Goal: Transaction & Acquisition: Purchase product/service

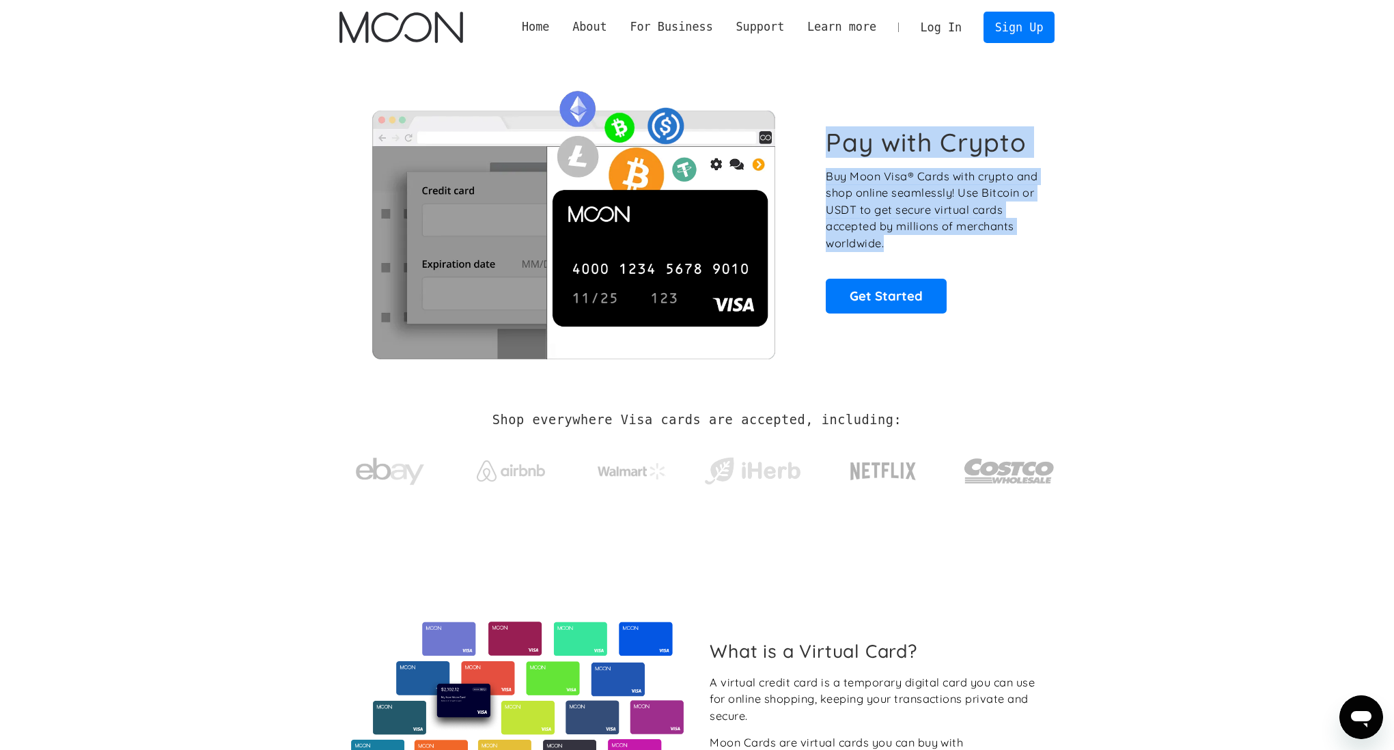
drag, startPoint x: 832, startPoint y: 143, endPoint x: 991, endPoint y: 240, distance: 186.0
click at [991, 240] on div "Pay with Crypto Buy Moon Visa® Cards with crypto and shop online seamlessly! Us…" at bounding box center [933, 220] width 214 height 186
click at [991, 240] on p "Buy Moon Visa® Cards with crypto and shop online seamlessly! Use Bitcoin or USD…" at bounding box center [933, 210] width 214 height 84
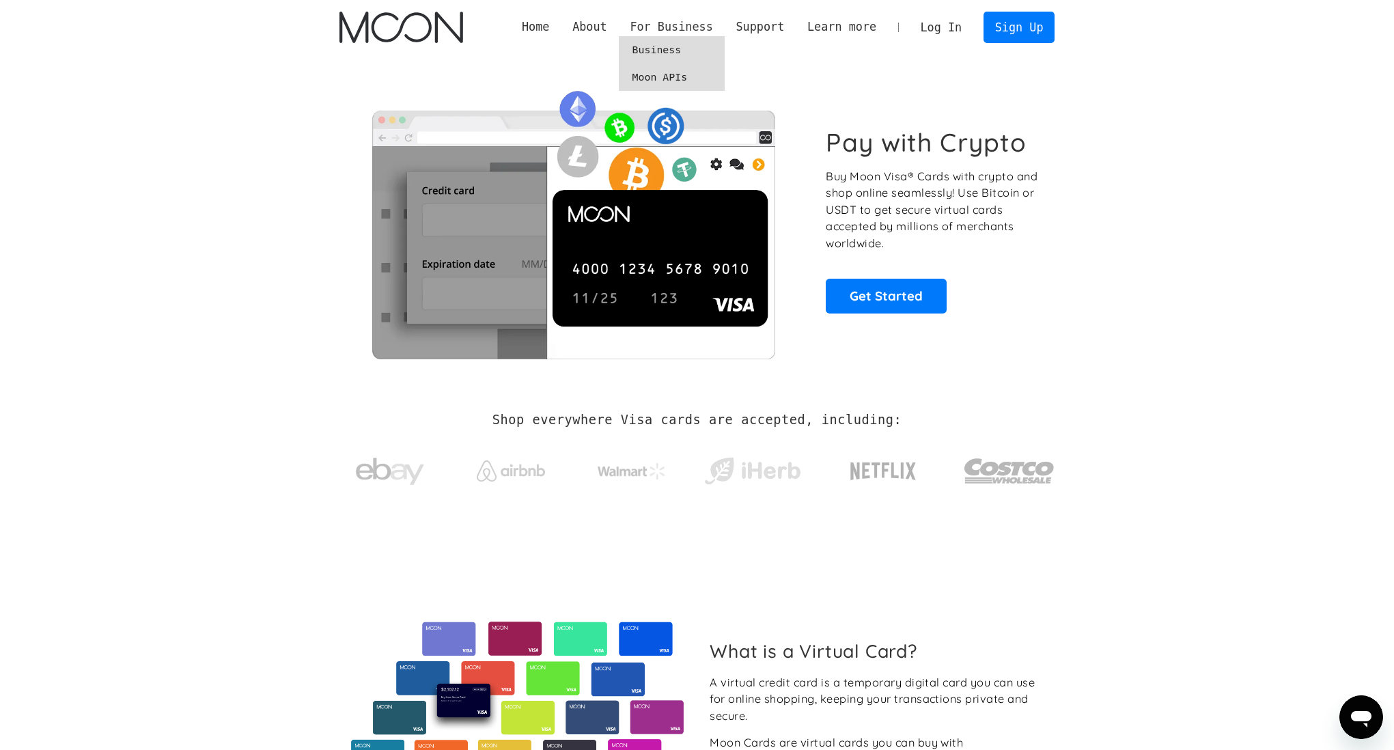
click at [660, 27] on div "For Business" at bounding box center [671, 26] width 83 height 17
click at [657, 74] on link "Moon APIs" at bounding box center [672, 77] width 106 height 27
click at [943, 25] on link "Log In" at bounding box center [941, 27] width 64 height 30
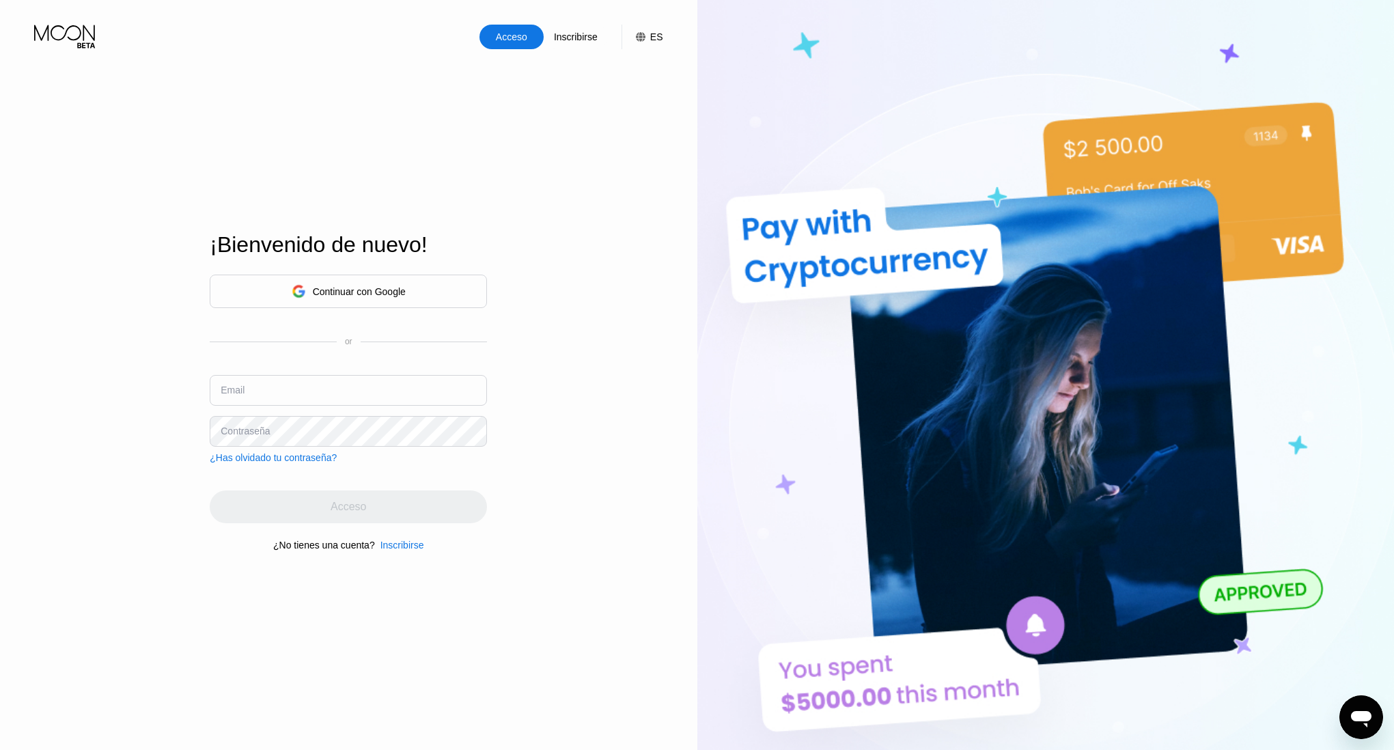
click at [304, 283] on div "Continuar con Google" at bounding box center [349, 291] width 114 height 21
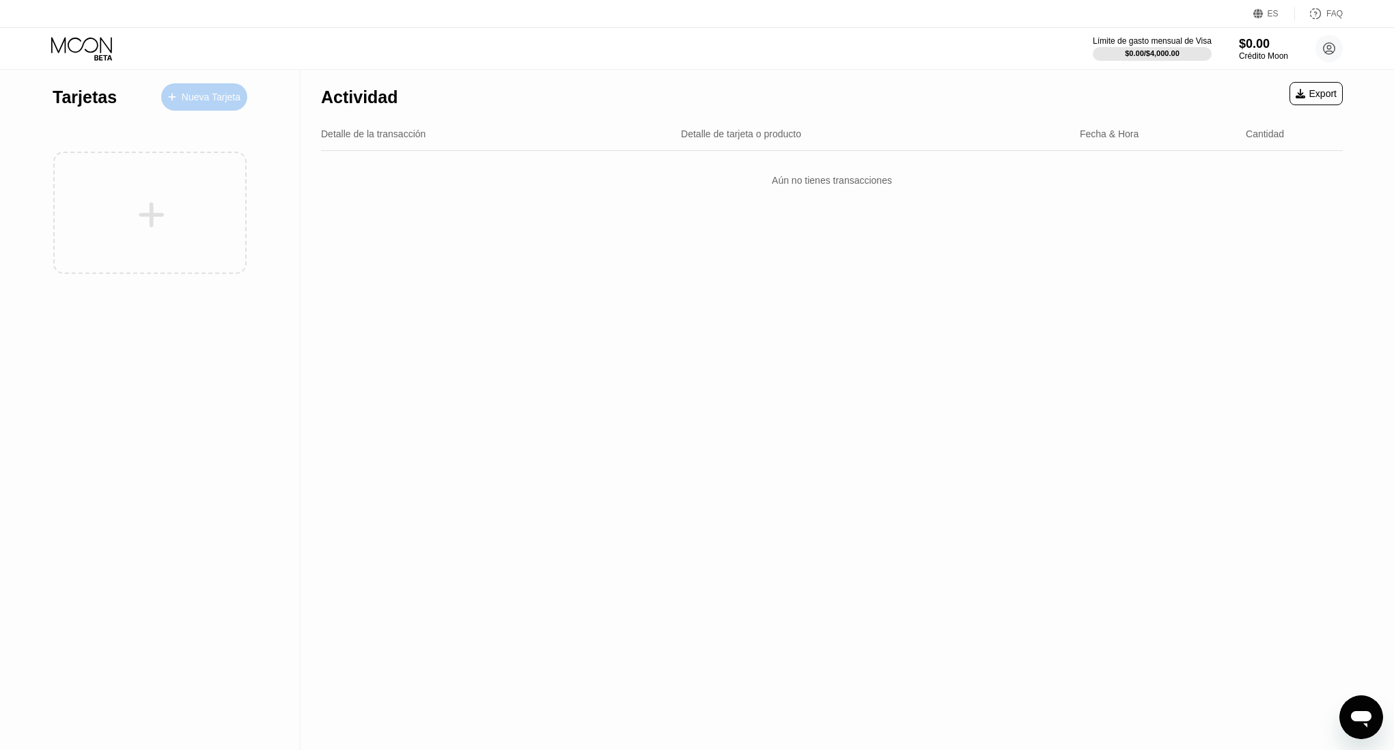
click at [199, 95] on div "Nueva Tarjeta" at bounding box center [211, 98] width 59 height 12
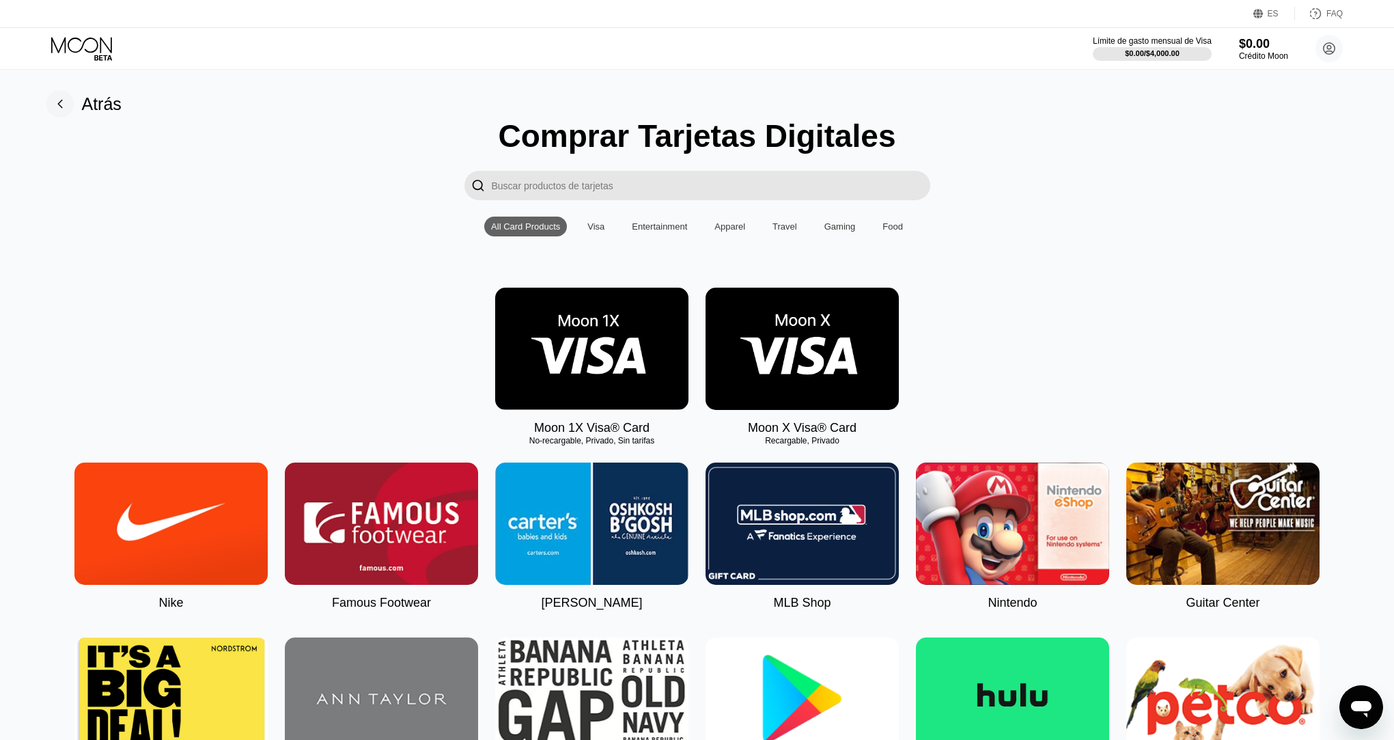
drag, startPoint x: 622, startPoint y: 436, endPoint x: 523, endPoint y: 421, distance: 100.2
click at [523, 421] on div "Moon 1X Visa® Card No-recargable, Privado, Sin tarifas" at bounding box center [591, 362] width 193 height 148
drag, startPoint x: 523, startPoint y: 439, endPoint x: 638, endPoint y: 438, distance: 115.4
click at [638, 438] on div "No-recargable, Privado, Sin tarifas" at bounding box center [591, 441] width 193 height 10
click at [66, 104] on rect at bounding box center [59, 103] width 27 height 27
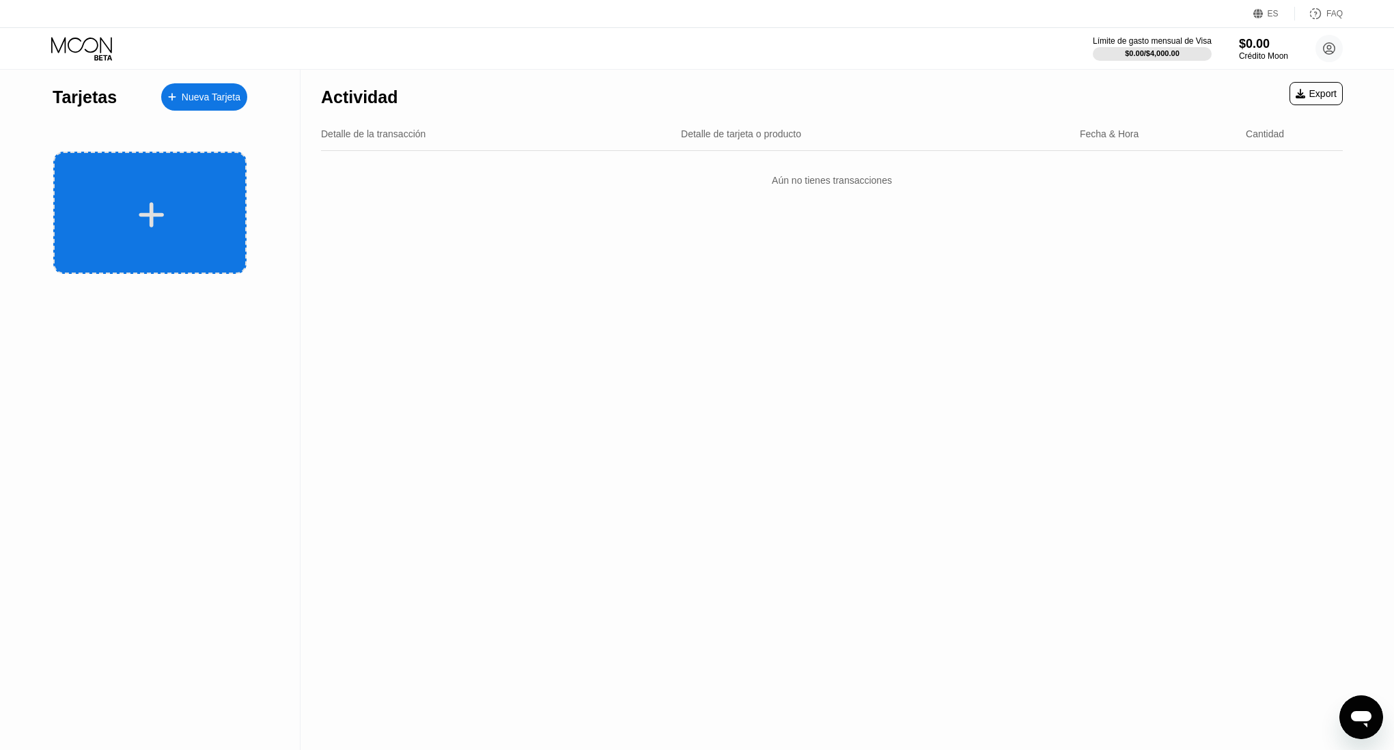
click at [144, 202] on icon at bounding box center [151, 214] width 27 height 31
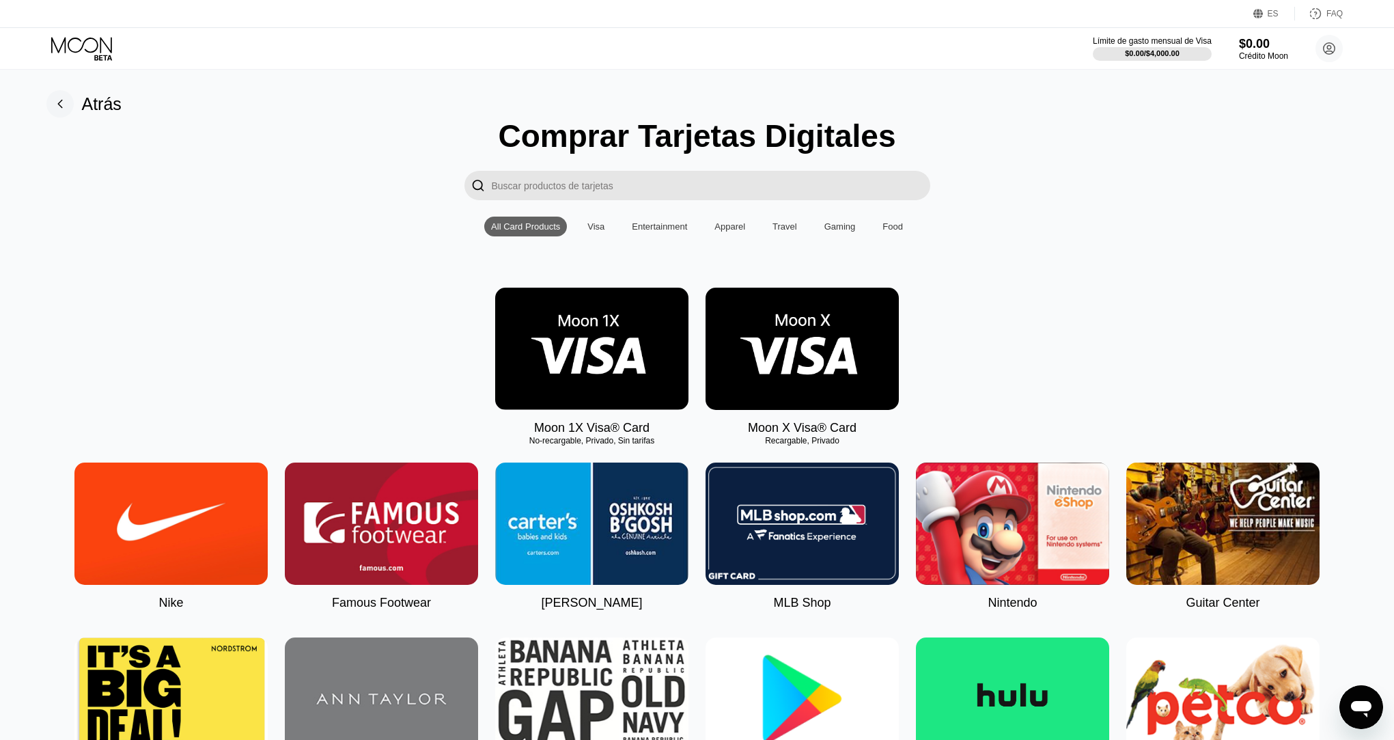
click at [813, 337] on img at bounding box center [802, 349] width 193 height 122
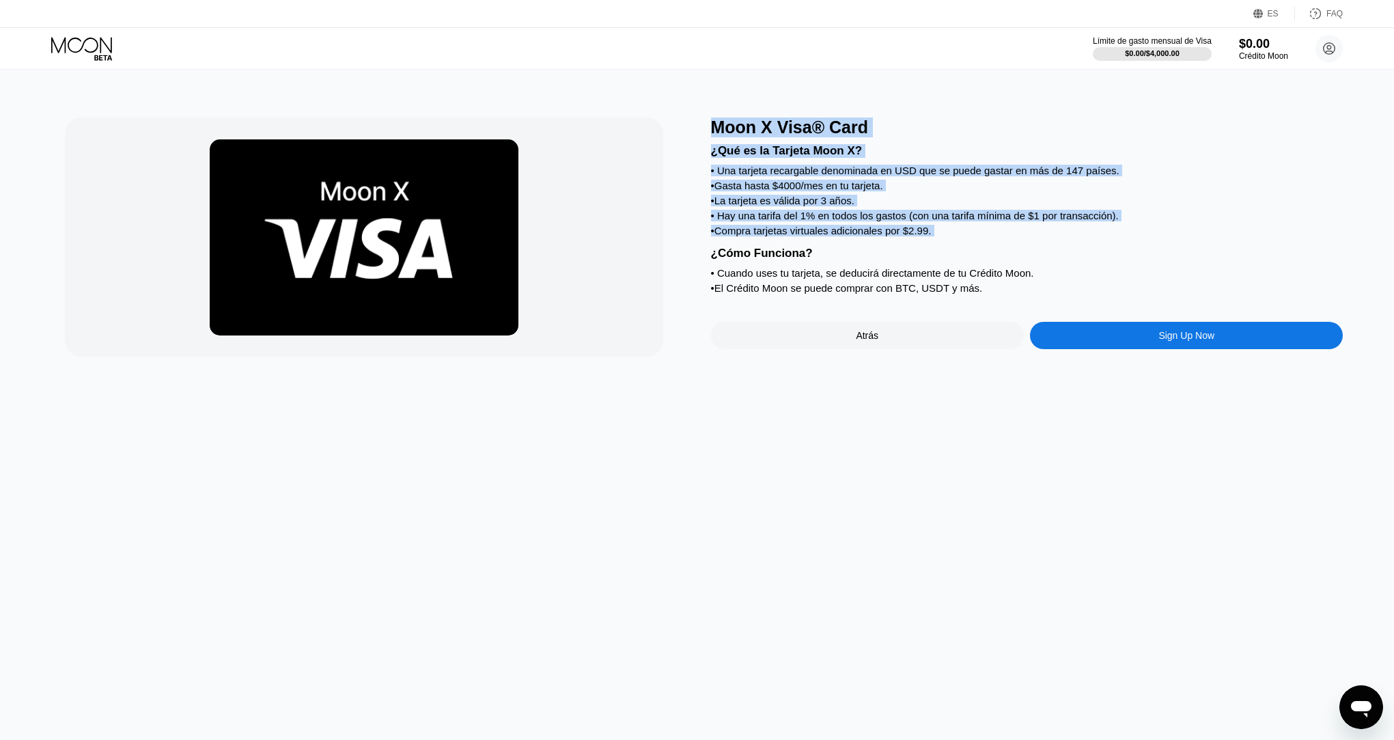
drag, startPoint x: 735, startPoint y: 135, endPoint x: 1061, endPoint y: 245, distance: 344.3
click at [1061, 245] on div "Moon X Visa® Card ¿Qué es la Tarjeta Moon X? • Una tarjeta recargable denominad…" at bounding box center [1027, 236] width 633 height 239
click at [1061, 245] on div "¿Qué es la Tarjeta Moon X? • Una tarjeta recargable denominada en USD que se pu…" at bounding box center [1027, 217] width 633 height 160
click at [976, 171] on div "• Una tarjeta recargable denominada en USD que se puede gastar en más de 147 pa…" at bounding box center [1027, 171] width 633 height 12
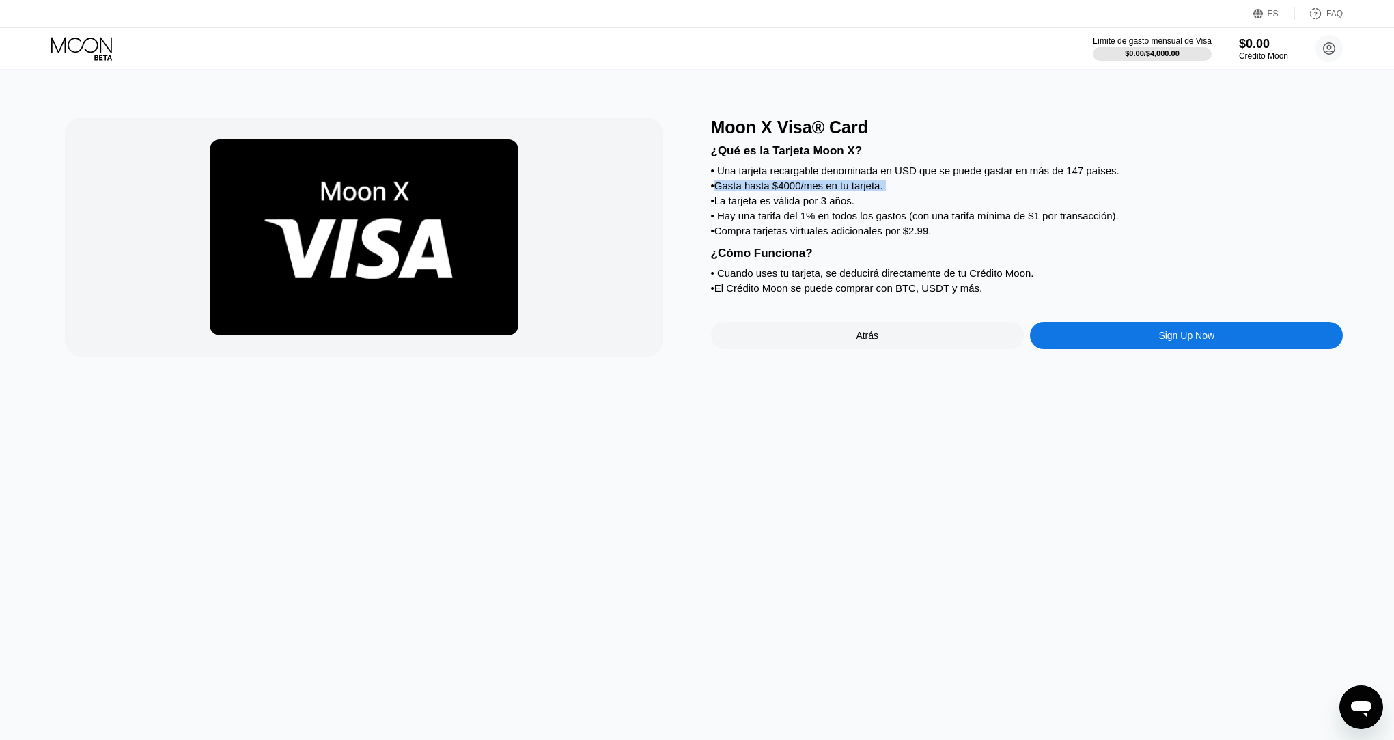
drag, startPoint x: 714, startPoint y: 184, endPoint x: 872, endPoint y: 195, distance: 158.2
click at [872, 195] on div "¿Qué es la Tarjeta Moon X? • Una tarjeta recargable denominada en USD que se pu…" at bounding box center [1027, 217] width 633 height 160
drag, startPoint x: 717, startPoint y: 196, endPoint x: 904, endPoint y: 209, distance: 187.6
click at [904, 209] on div "¿Qué es la Tarjeta Moon X? • Una tarjeta recargable denominada en USD que se pu…" at bounding box center [1027, 217] width 633 height 160
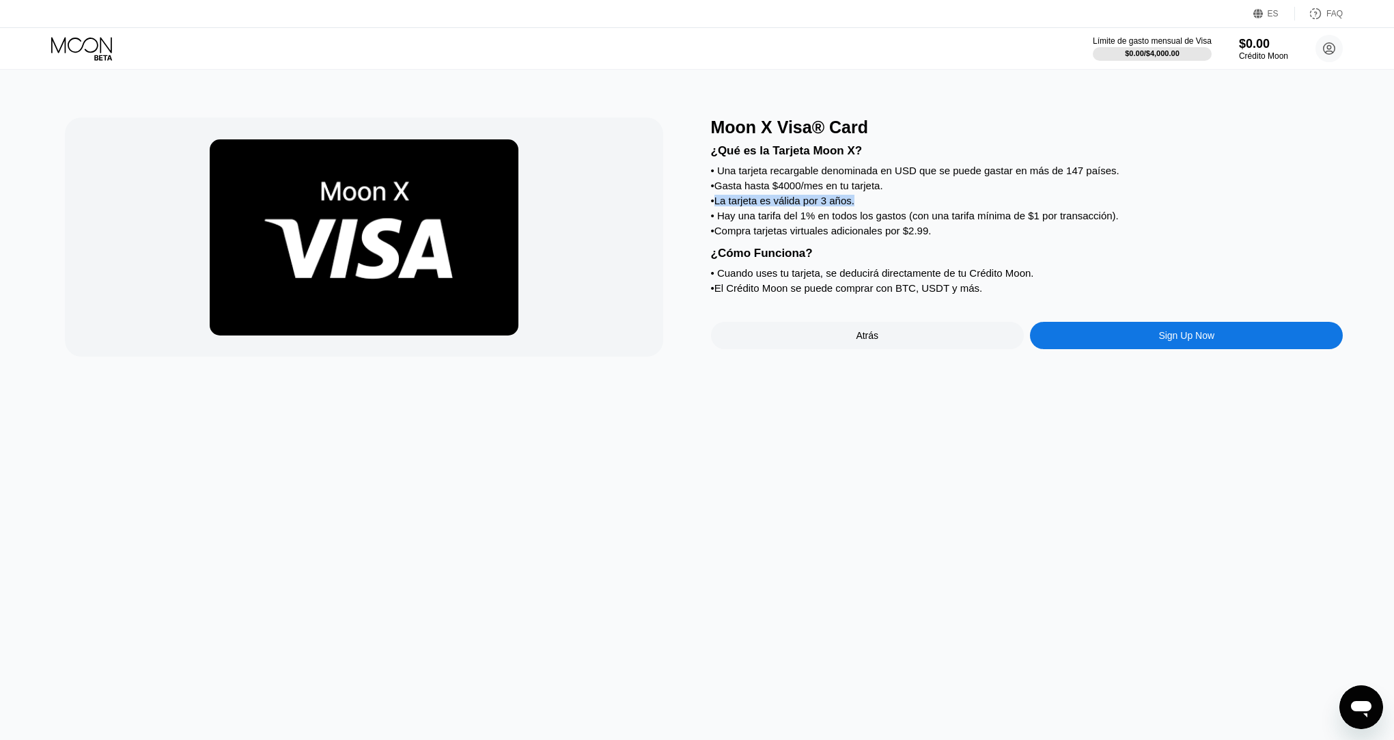
drag, startPoint x: 904, startPoint y: 209, endPoint x: 776, endPoint y: 209, distance: 127.7
click at [903, 209] on div "¿Qué es la Tarjeta Moon X? • Una tarjeta recargable denominada en USD que se pu…" at bounding box center [1027, 217] width 633 height 160
click at [723, 214] on div "• Hay una tarifa del 1% en todos los gastos (con una tarifa mínima de $1 por tr…" at bounding box center [1027, 216] width 633 height 12
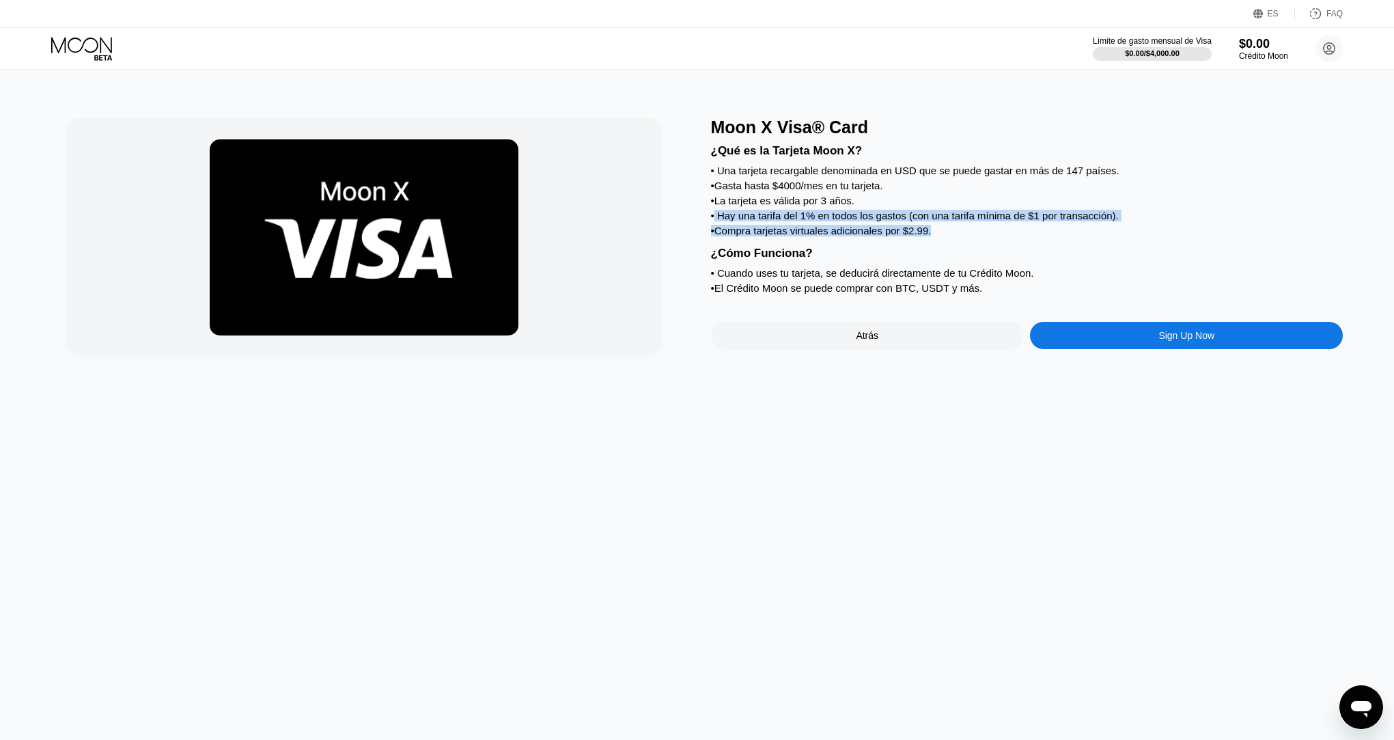
drag, startPoint x: 715, startPoint y: 216, endPoint x: 1073, endPoint y: 238, distance: 358.6
click at [1073, 238] on div "¿Qué es la Tarjeta Moon X? • Una tarjeta recargable denominada en USD que se pu…" at bounding box center [1027, 217] width 633 height 160
click at [1073, 236] on div "• Compra tarjetas virtuales adicionales por $2.99." at bounding box center [1027, 231] width 633 height 12
drag, startPoint x: 1059, startPoint y: 236, endPoint x: 740, endPoint y: 215, distance: 319.7
click at [740, 215] on div "¿Qué es la Tarjeta Moon X? • Una tarjeta recargable denominada en USD que se pu…" at bounding box center [1027, 217] width 633 height 160
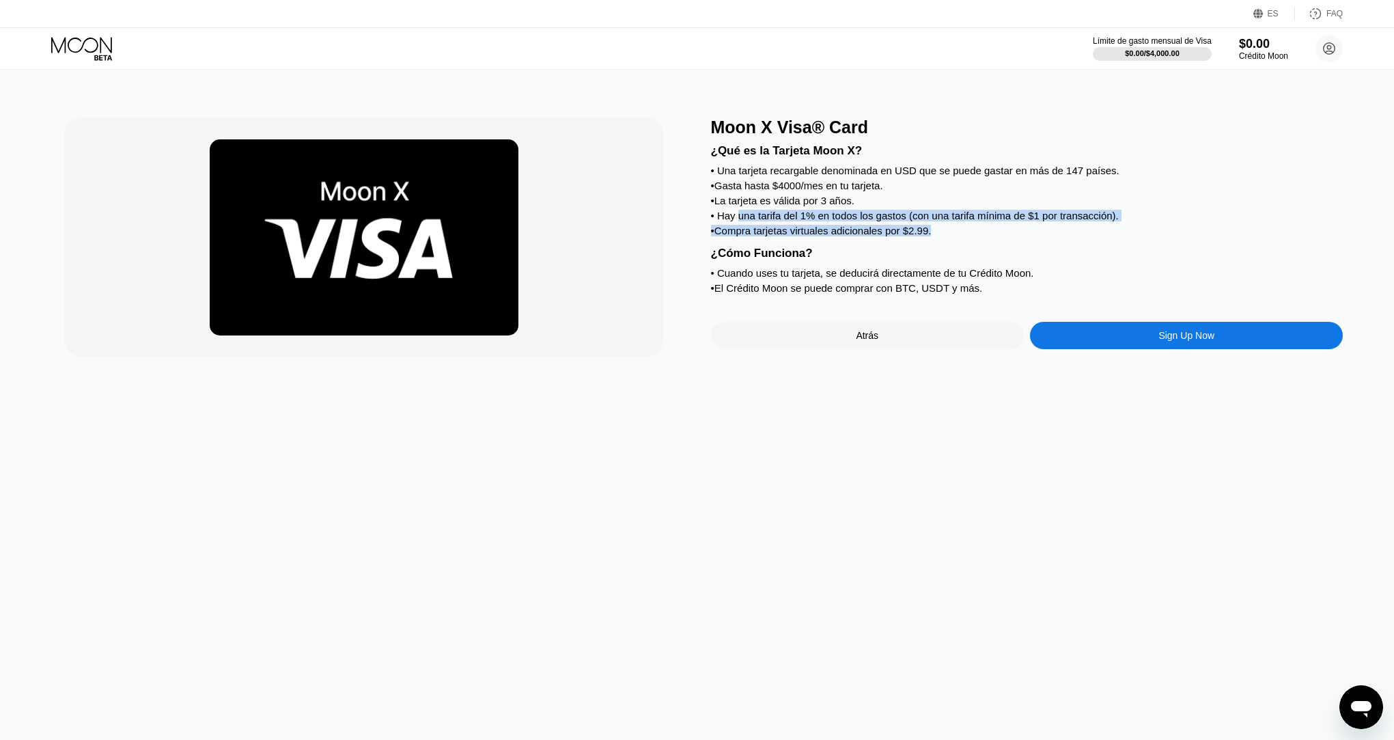
click at [740, 215] on div "• Hay una tarifa del 1% en todos los gastos (con una tarifa mínima de $1 por tr…" at bounding box center [1027, 216] width 633 height 12
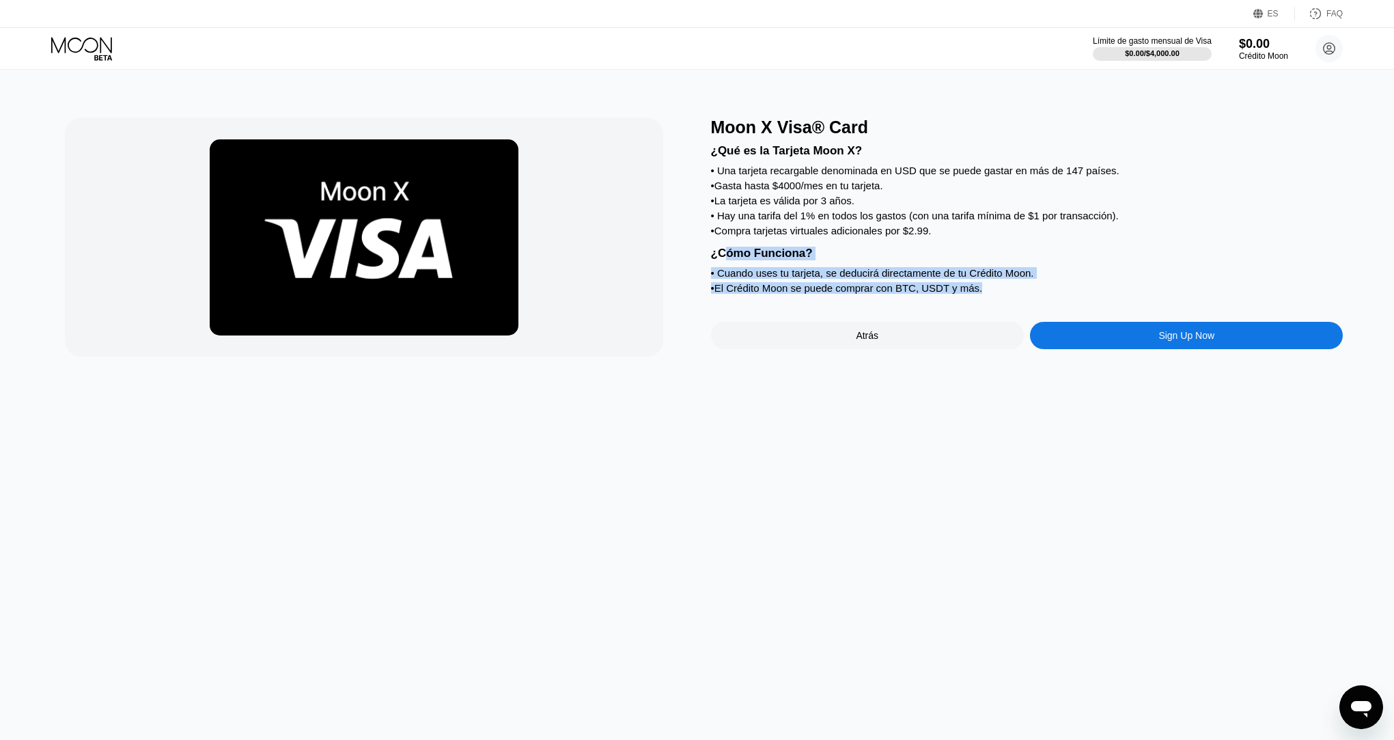
drag, startPoint x: 721, startPoint y: 257, endPoint x: 1041, endPoint y: 294, distance: 321.8
click at [1041, 294] on div "¿Qué es la Tarjeta Moon X? • Una tarjeta recargable denominada en USD que se pu…" at bounding box center [1027, 217] width 633 height 160
click at [1041, 294] on div "• El Crédito Moon se puede comprar con BTC, USDT y más." at bounding box center [1027, 288] width 633 height 12
drag, startPoint x: 1031, startPoint y: 283, endPoint x: 729, endPoint y: 286, distance: 302.6
click at [729, 286] on div "¿Qué es la Tarjeta Moon X? • Una tarjeta recargable denominada en USD que se pu…" at bounding box center [1027, 217] width 633 height 160
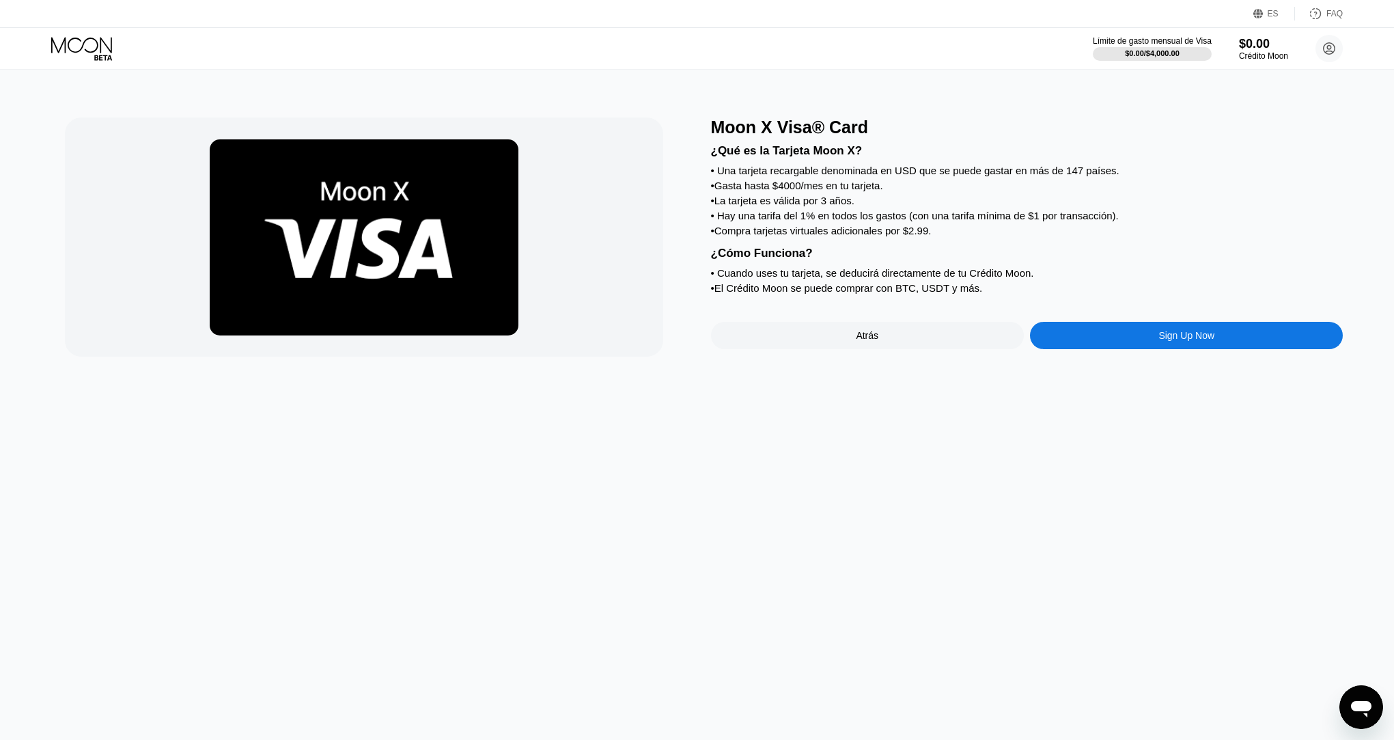
click at [727, 286] on div "• El Crédito Moon se puede comprar con BTC, USDT y más." at bounding box center [1027, 288] width 633 height 12
click at [861, 277] on div "• Cuando uses tu tarjeta, se deducirá directamente de tu Crédito Moon." at bounding box center [1027, 273] width 633 height 12
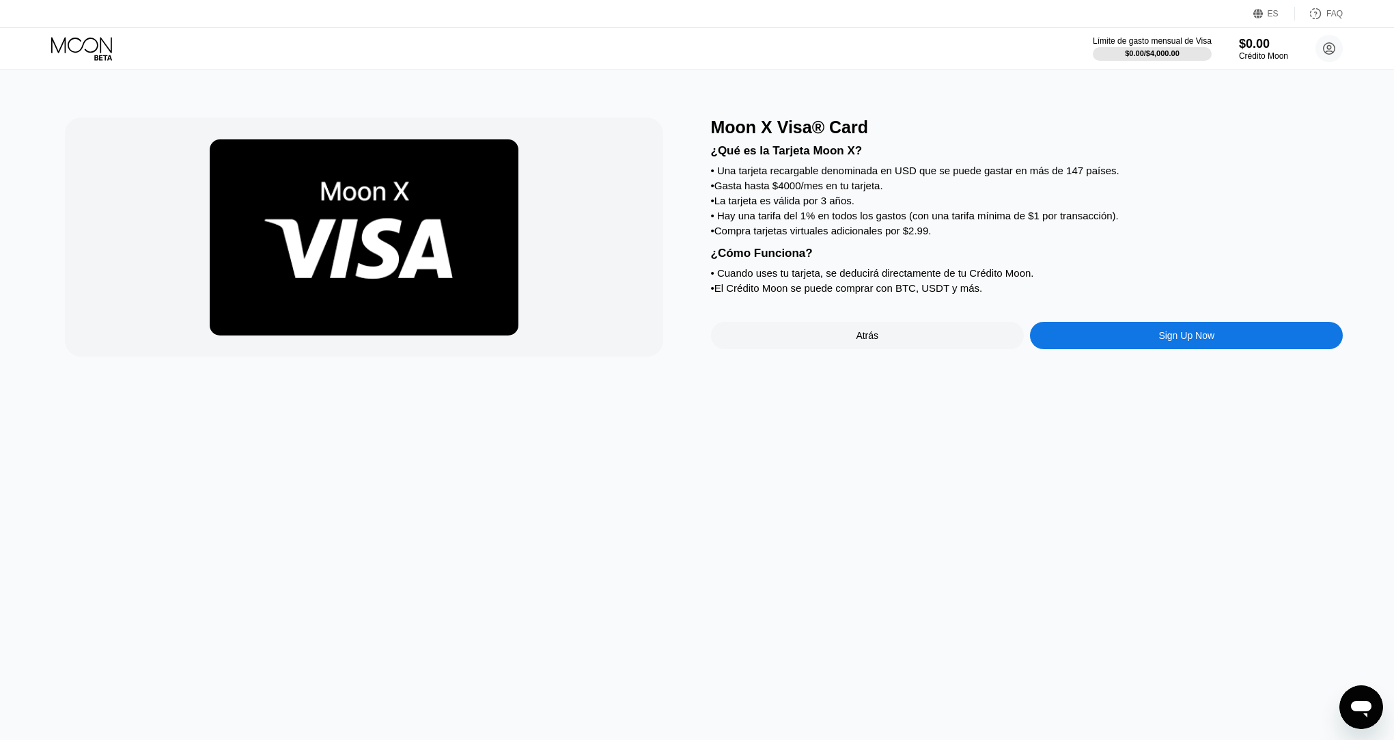
click at [1091, 339] on div "Sign Up Now" at bounding box center [1186, 335] width 313 height 27
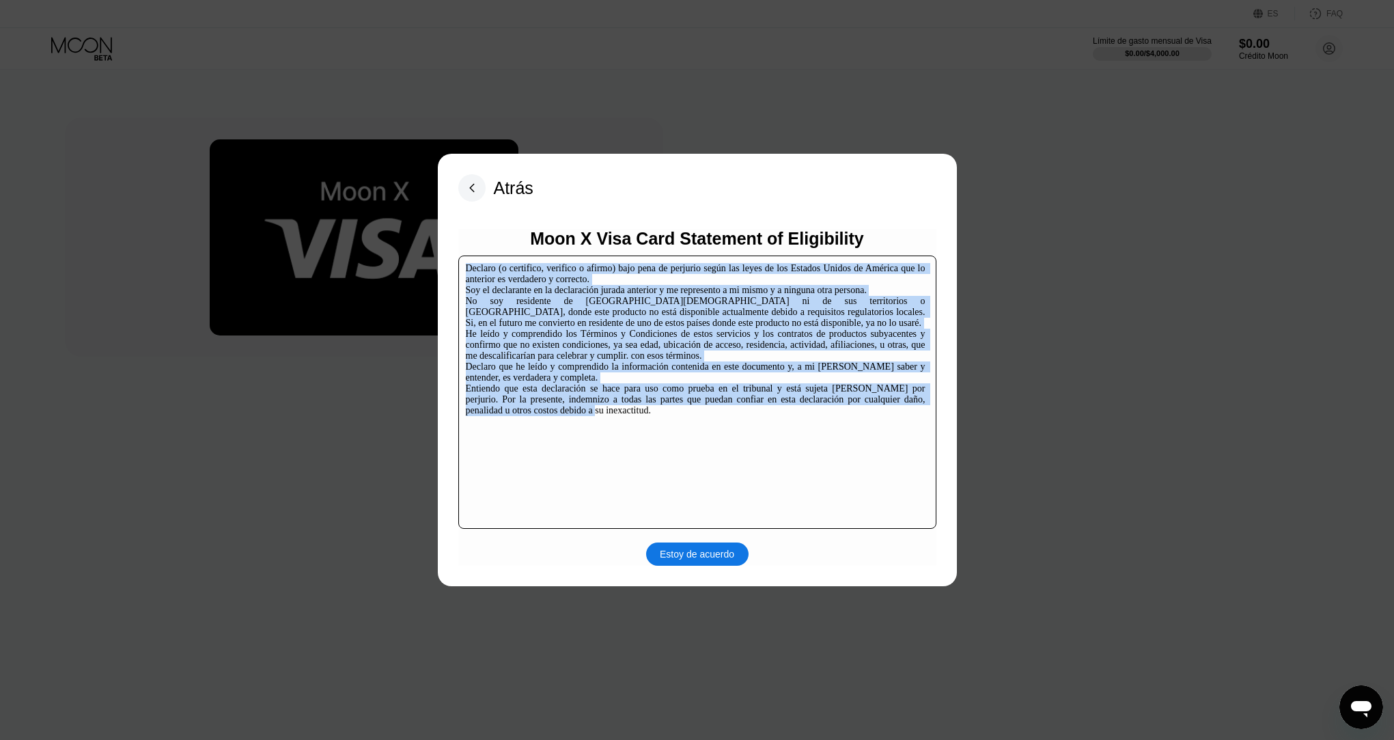
drag, startPoint x: 463, startPoint y: 267, endPoint x: 870, endPoint y: 468, distance: 453.9
click at [870, 468] on div "Declaro (o certifico, verifico o afirmo) bajo pena de perjurio según las leyes …" at bounding box center [697, 391] width 478 height 273
click at [870, 416] on div "Declaro (o certifico, verifico o afirmo) bajo pena de perjurio según las leyes …" at bounding box center [696, 339] width 460 height 153
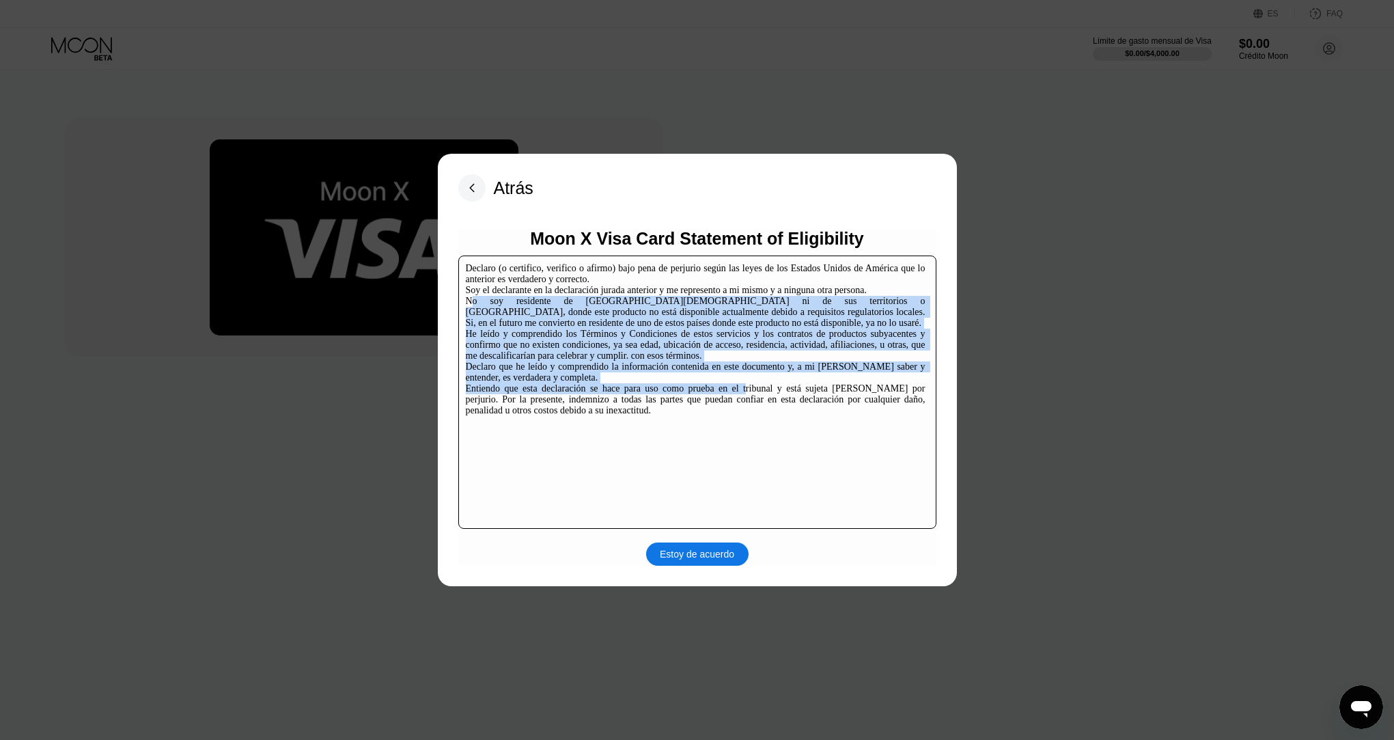
drag, startPoint x: 459, startPoint y: 332, endPoint x: 805, endPoint y: 446, distance: 364.6
click at [805, 446] on div "Declaro (o certifico, verifico o afirmo) bajo pena de perjurio según las leyes …" at bounding box center [697, 391] width 478 height 273
click at [805, 416] on div "Declaro (o certifico, verifico o afirmo) bajo pena de perjurio según las leyes …" at bounding box center [696, 339] width 460 height 153
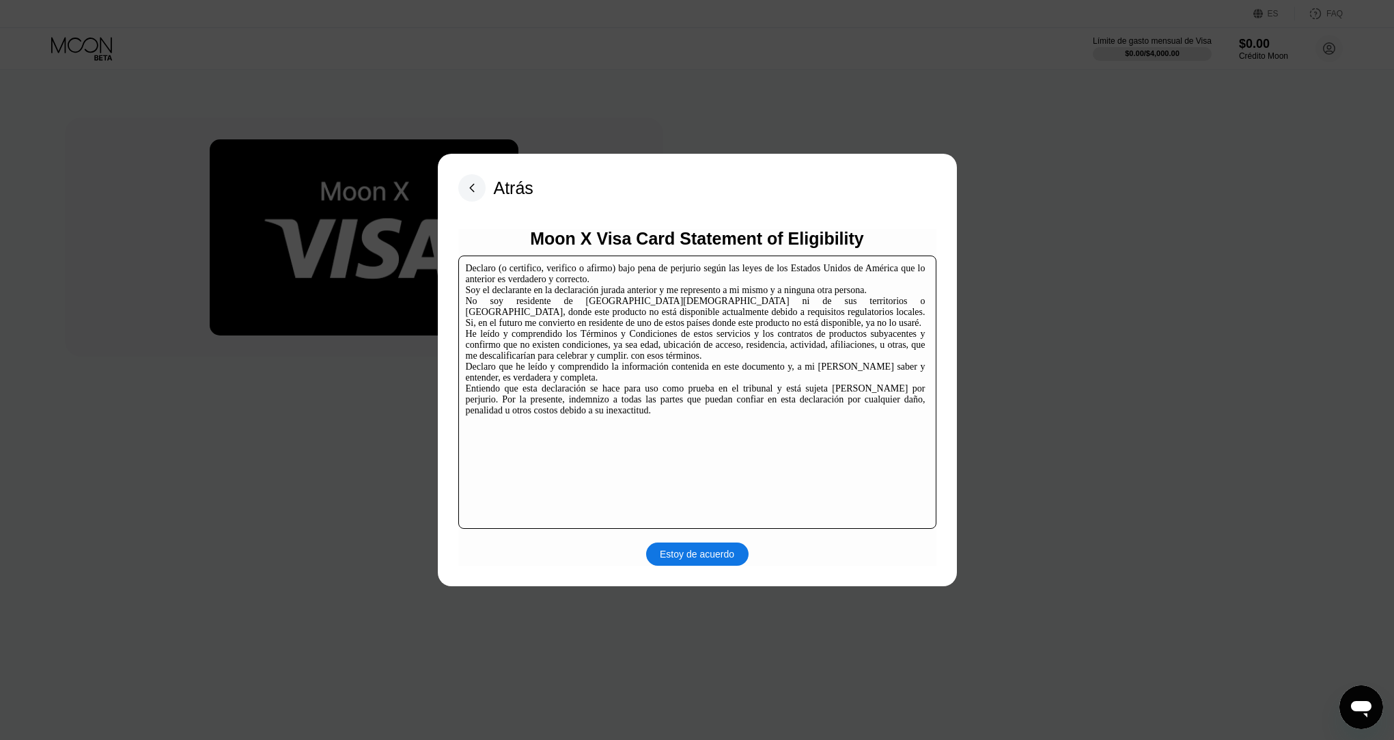
click at [687, 556] on div "Estoy de acuerdo" at bounding box center [697, 554] width 74 height 12
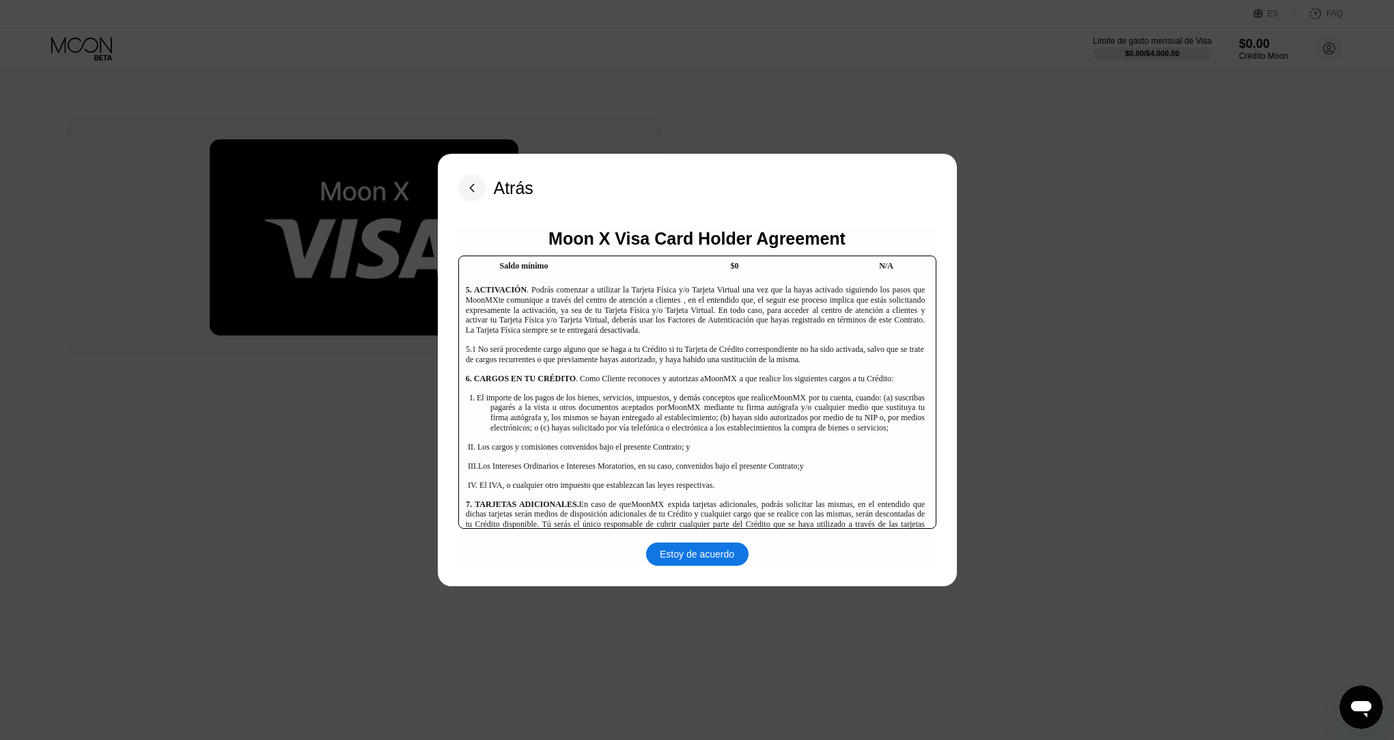
scroll to position [3936, 0]
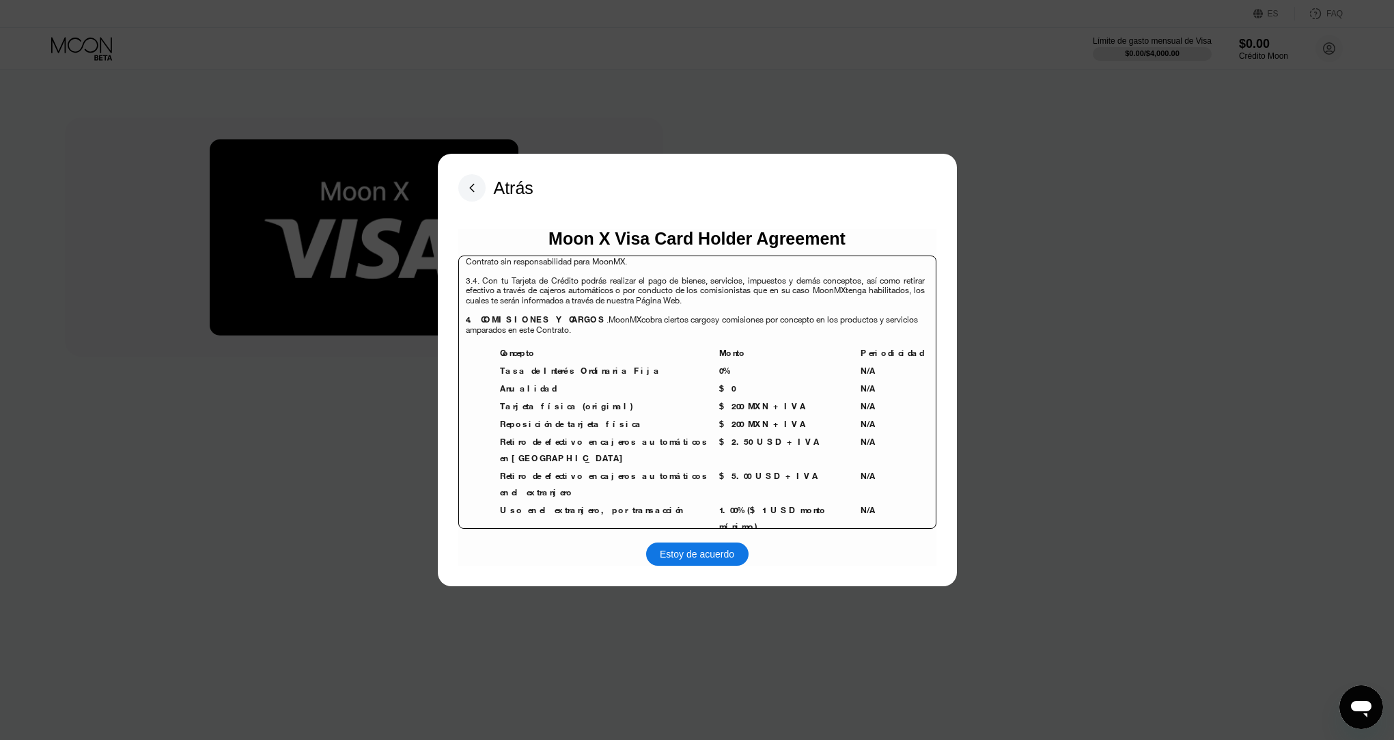
scroll to position [3027, 0]
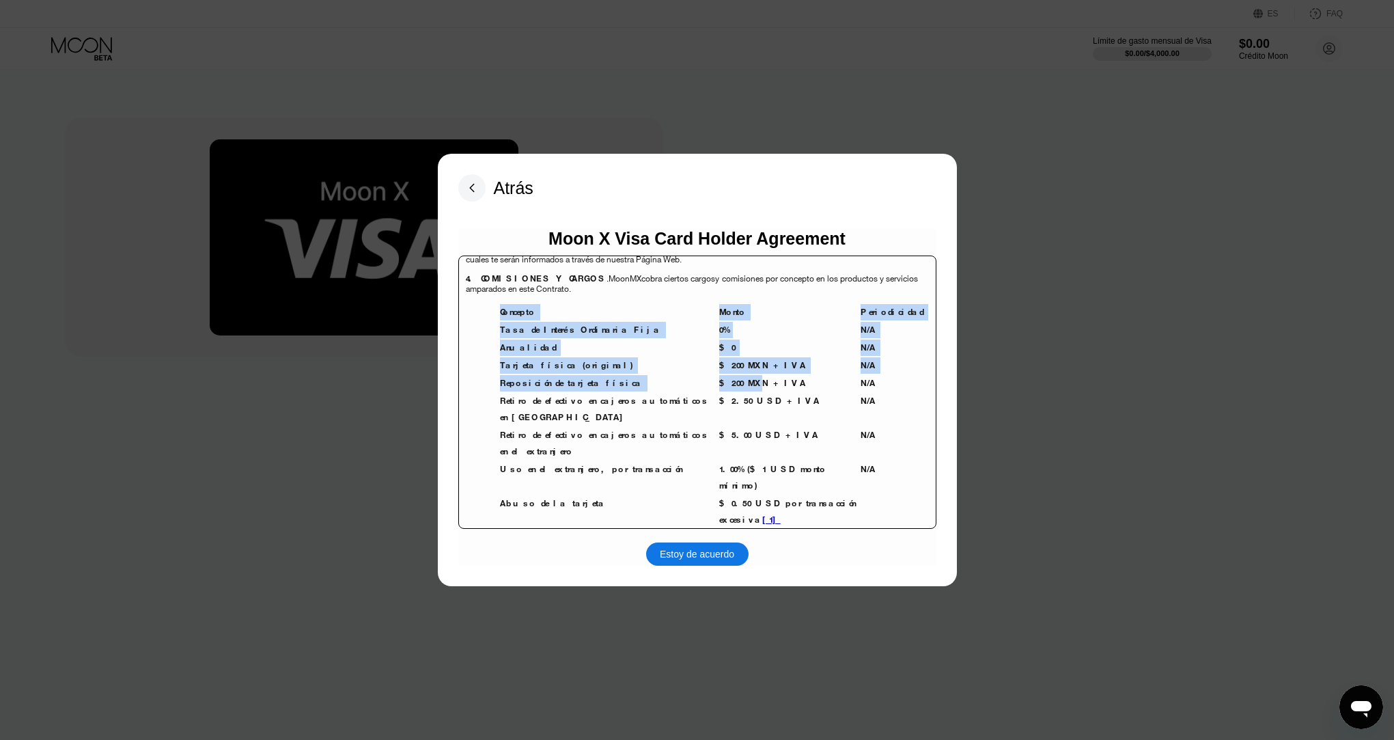
drag, startPoint x: 478, startPoint y: 370, endPoint x: 736, endPoint y: 376, distance: 257.6
click at [736, 376] on div "Contrato Múltiple de Productos de Crédito y Servicios de Medios Electrónicos (e…" at bounding box center [697, 391] width 478 height 273
click at [736, 376] on td "$200 MXN + IVA" at bounding box center [789, 383] width 141 height 16
drag, startPoint x: 488, startPoint y: 389, endPoint x: 699, endPoint y: 392, distance: 210.4
click at [699, 392] on div "Contrato Múltiple de Productos de Crédito y Servicios de Medios Electrónicos (e…" at bounding box center [697, 391] width 478 height 273
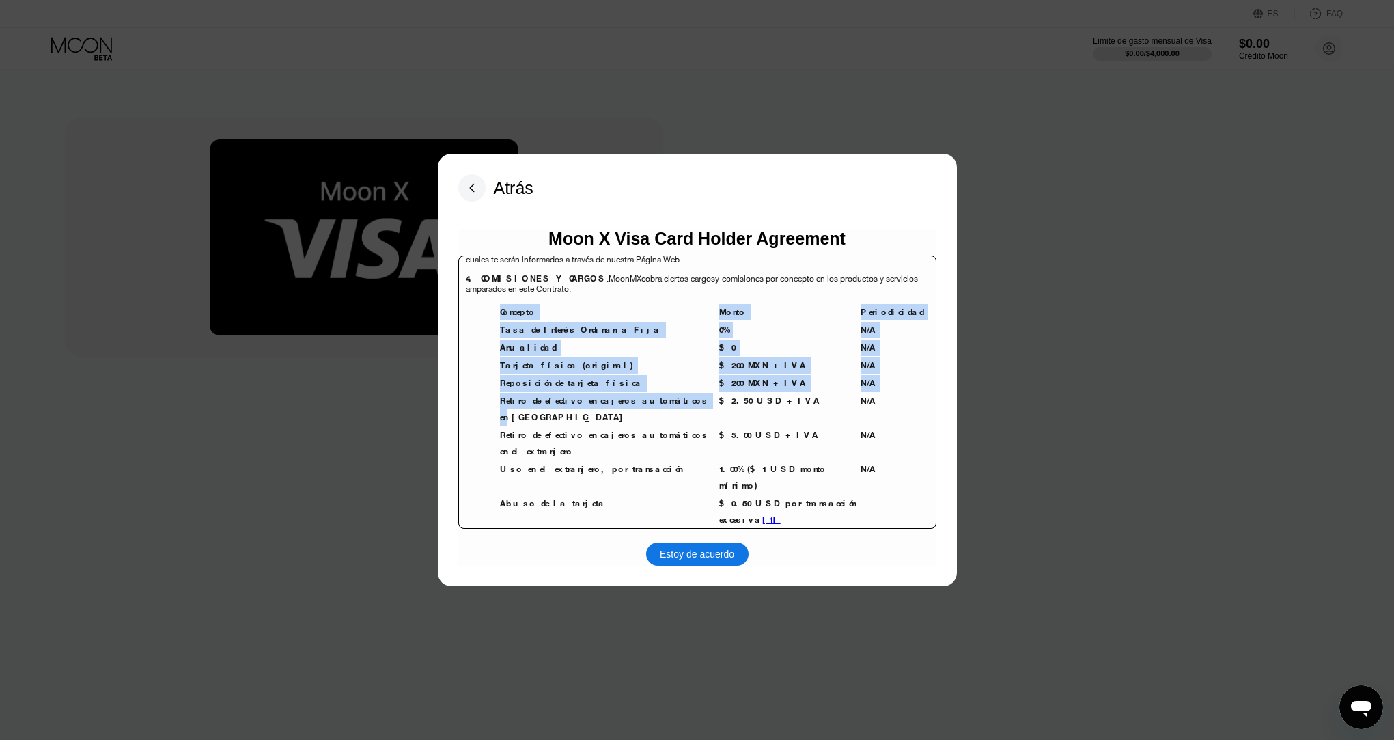
click at [699, 393] on td "Retiro de efectivo en cajeros automáticos en México" at bounding box center [609, 409] width 218 height 33
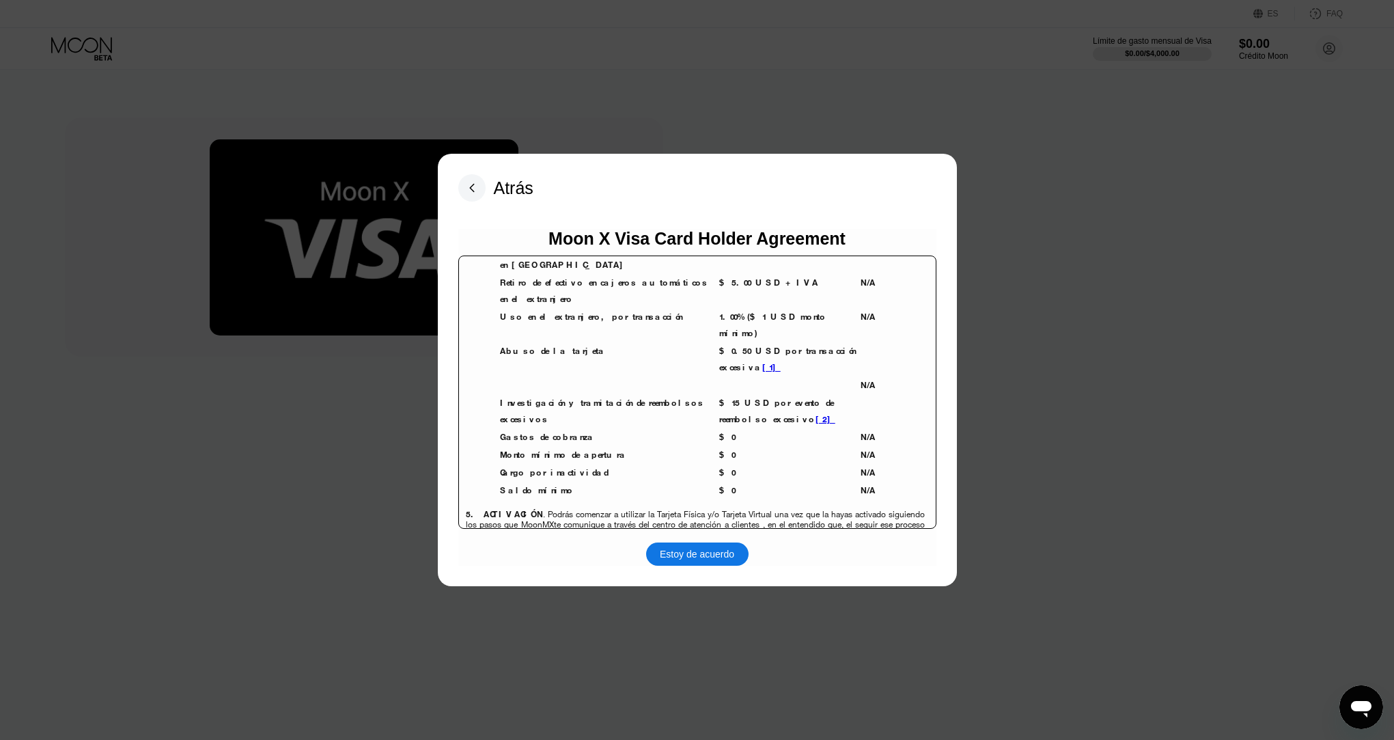
scroll to position [3188, 0]
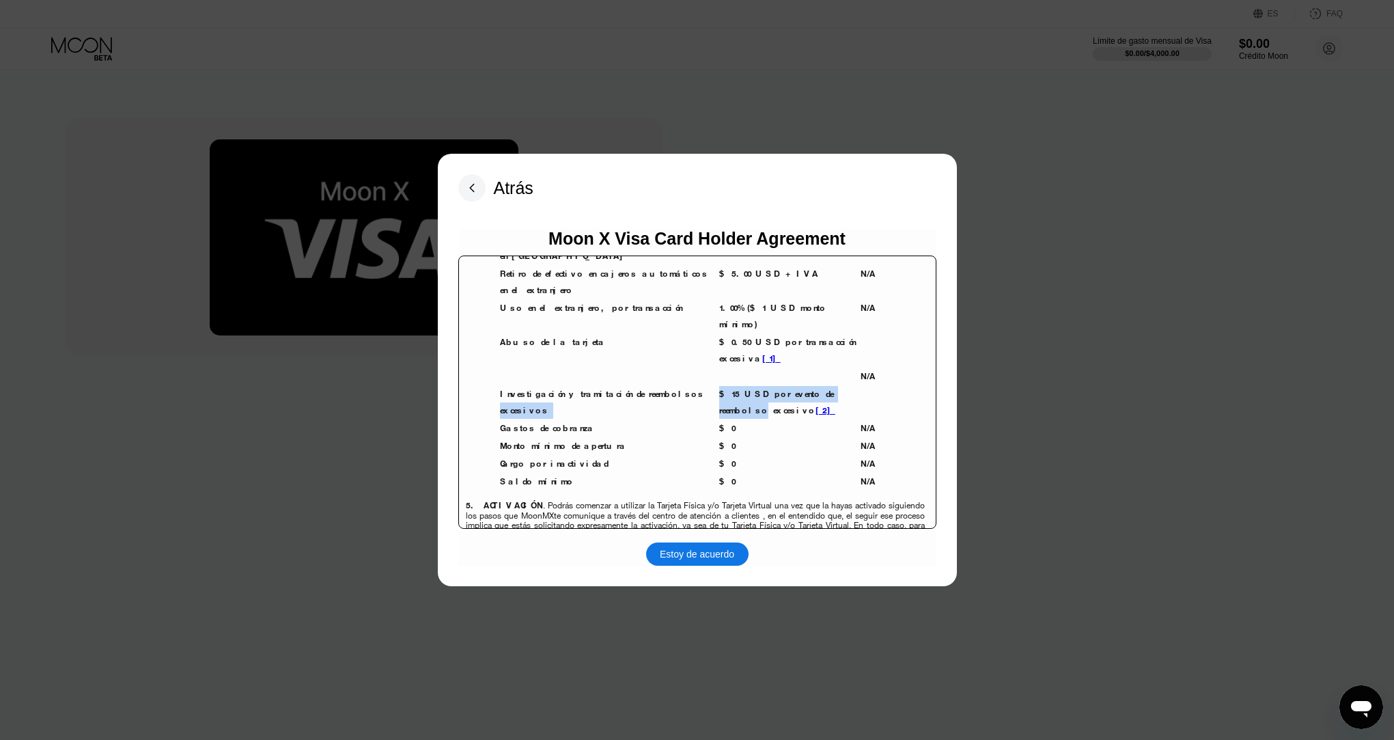
drag, startPoint x: 726, startPoint y: 346, endPoint x: 837, endPoint y: 348, distance: 110.7
click at [837, 386] on tr "Investigación y tramitación de reembolsos excesivos $15 USD por evento de reemb…" at bounding box center [712, 402] width 424 height 33
click at [837, 386] on td "$15 USD por evento de reembolso excesivo [2]" at bounding box center [789, 402] width 141 height 33
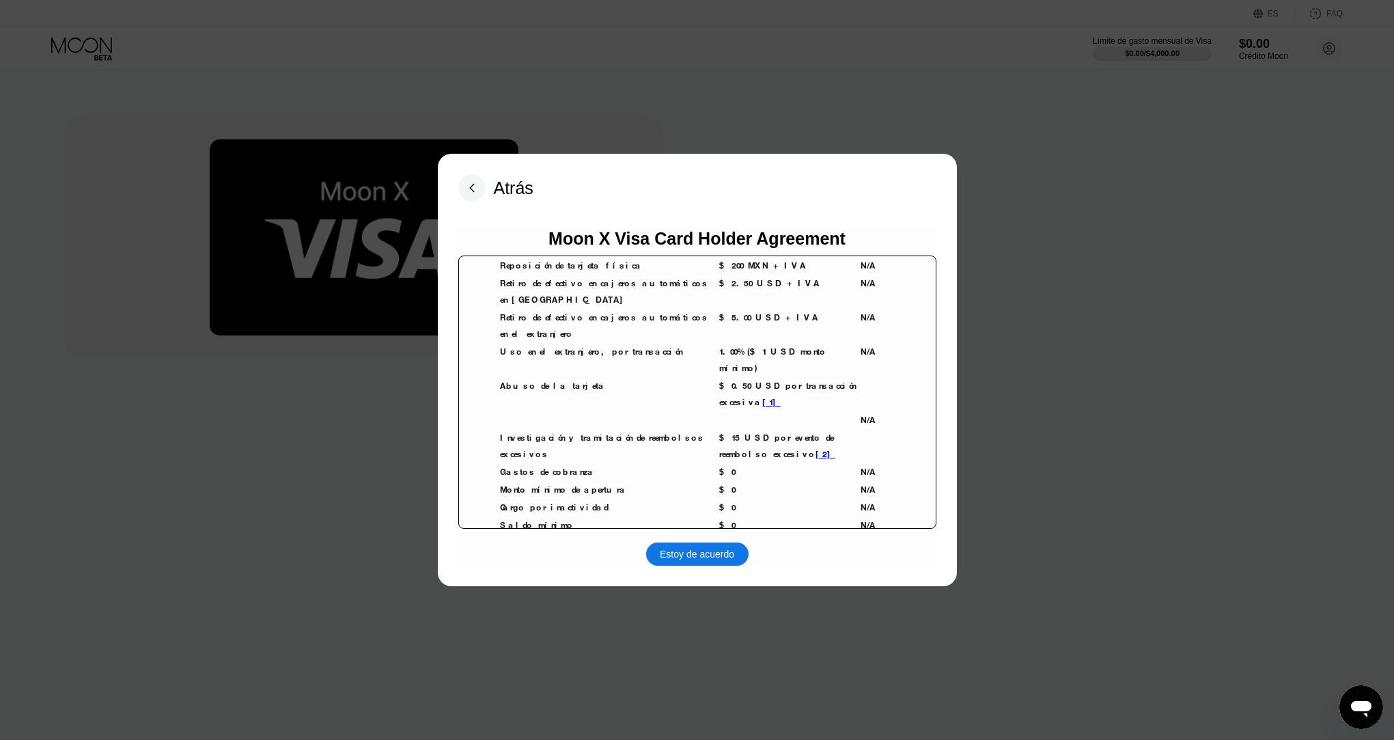
scroll to position [3118, 0]
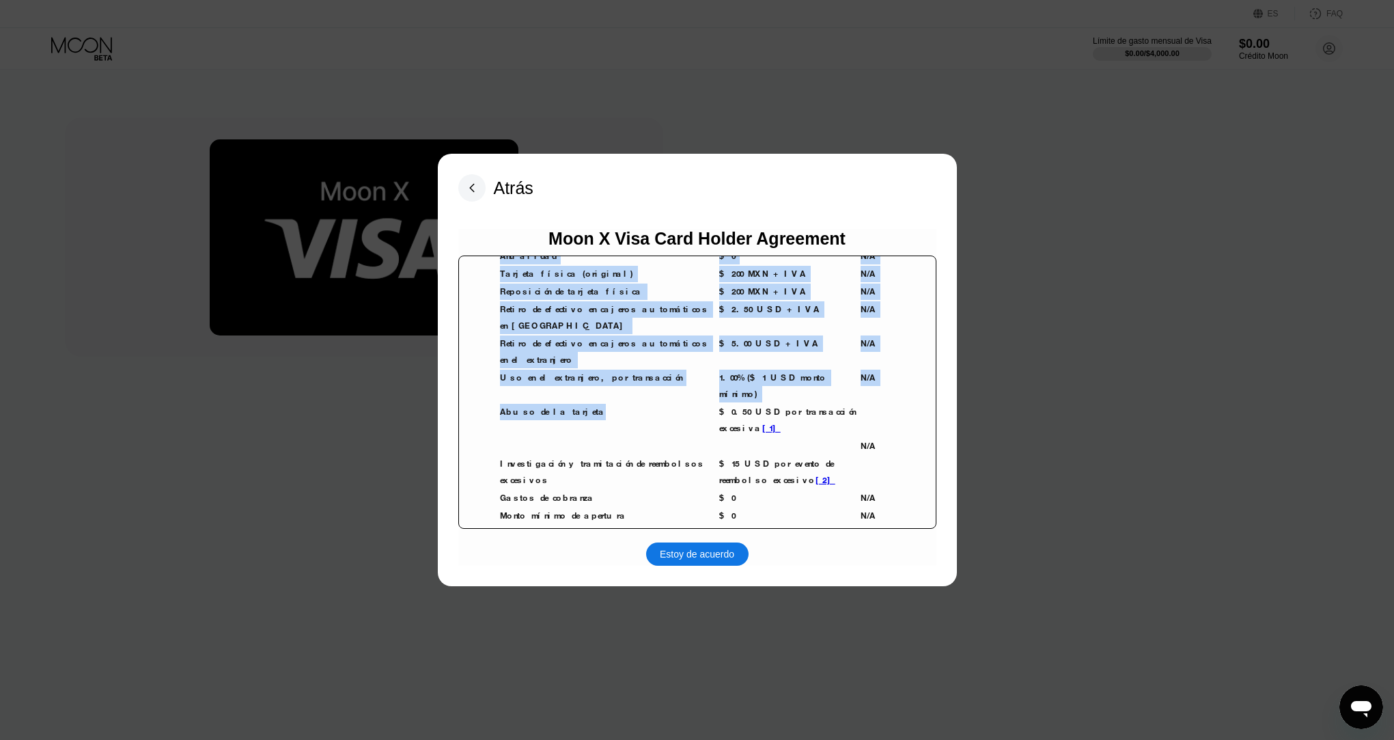
drag, startPoint x: 494, startPoint y: 381, endPoint x: 637, endPoint y: 383, distance: 142.8
click at [637, 383] on div "Contrato Múltiple de Productos de Crédito y Servicios de Medios Electrónicos (e…" at bounding box center [697, 391] width 478 height 273
click at [637, 404] on td "Abuso de la tarjeta" at bounding box center [609, 420] width 218 height 33
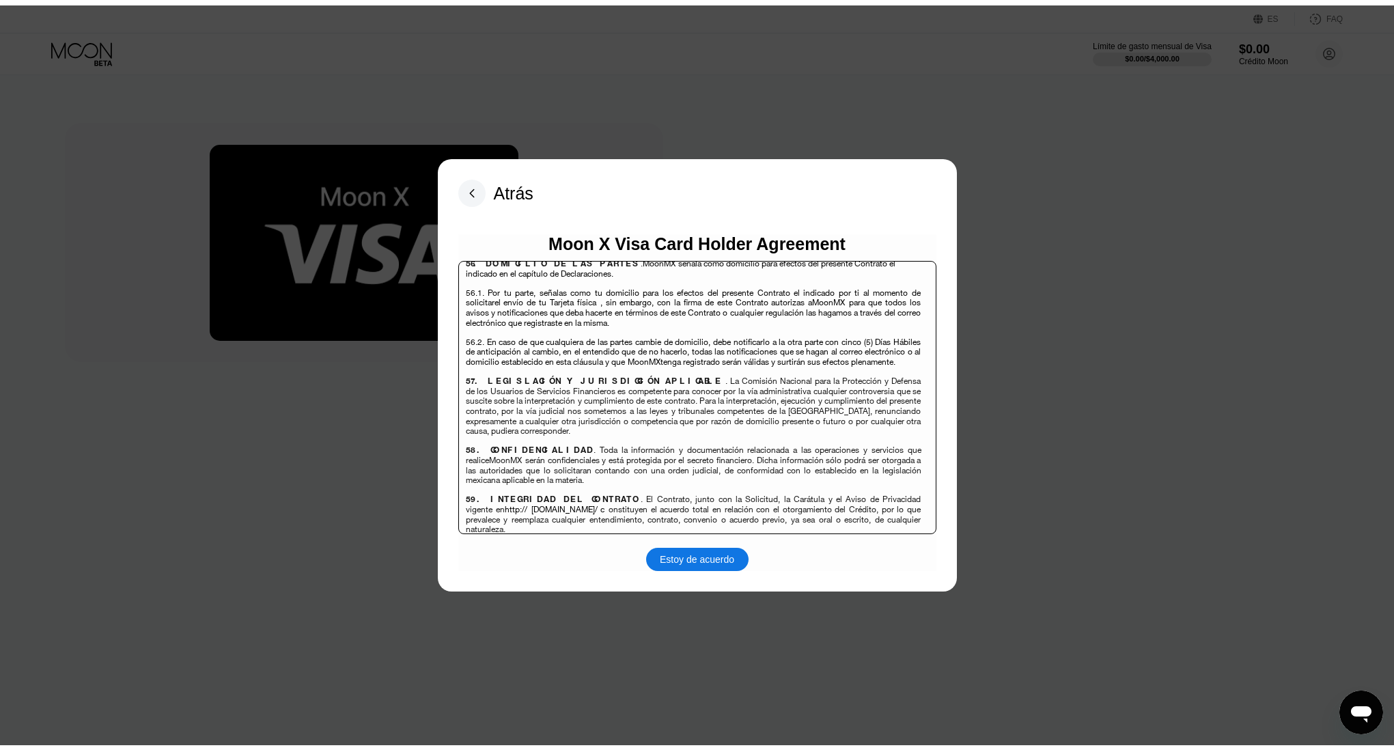
scroll to position [9487, 0]
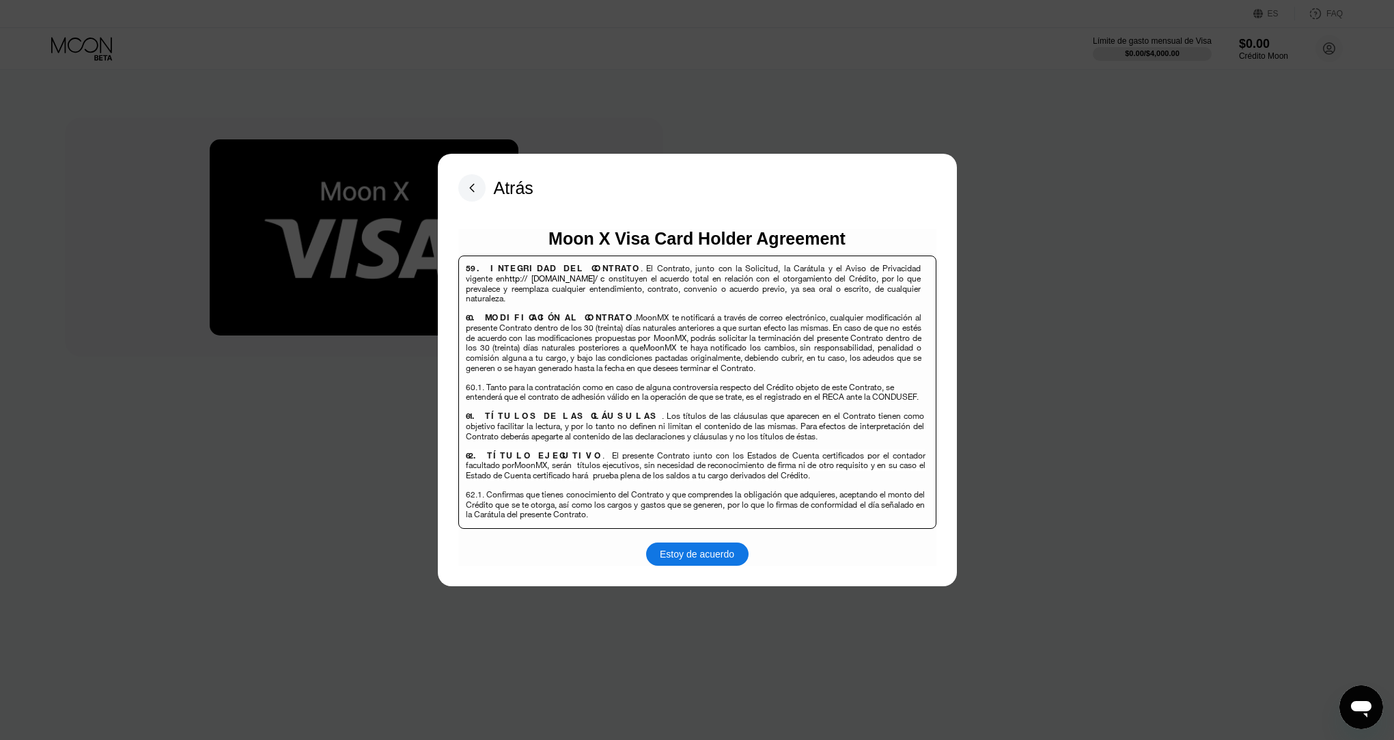
click at [706, 546] on div "Estoy de acuerdo" at bounding box center [697, 553] width 102 height 23
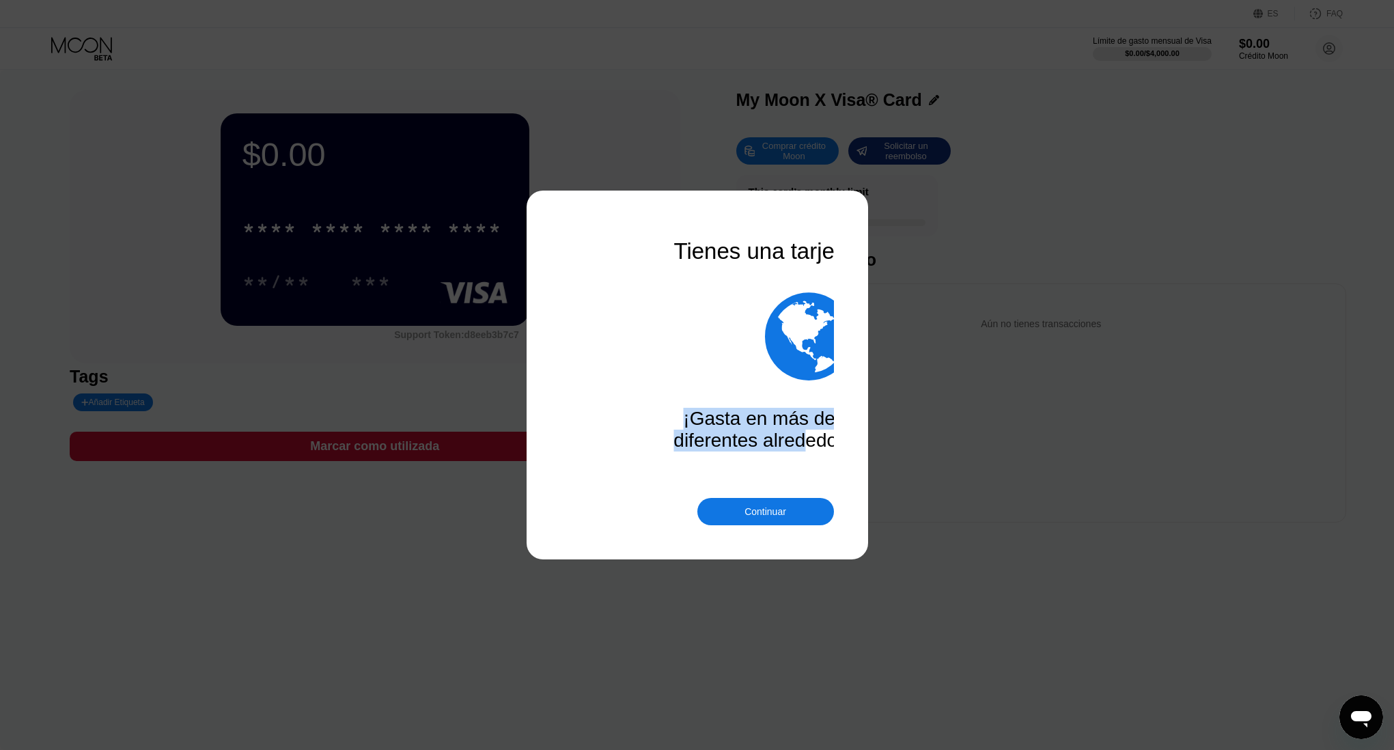
drag, startPoint x: 569, startPoint y: 419, endPoint x: 801, endPoint y: 450, distance: 233.7
click at [801, 450] on div "¡Gasta en más de 147 países diferentes alrededor del mundo!" at bounding box center [808, 430] width 273 height 44
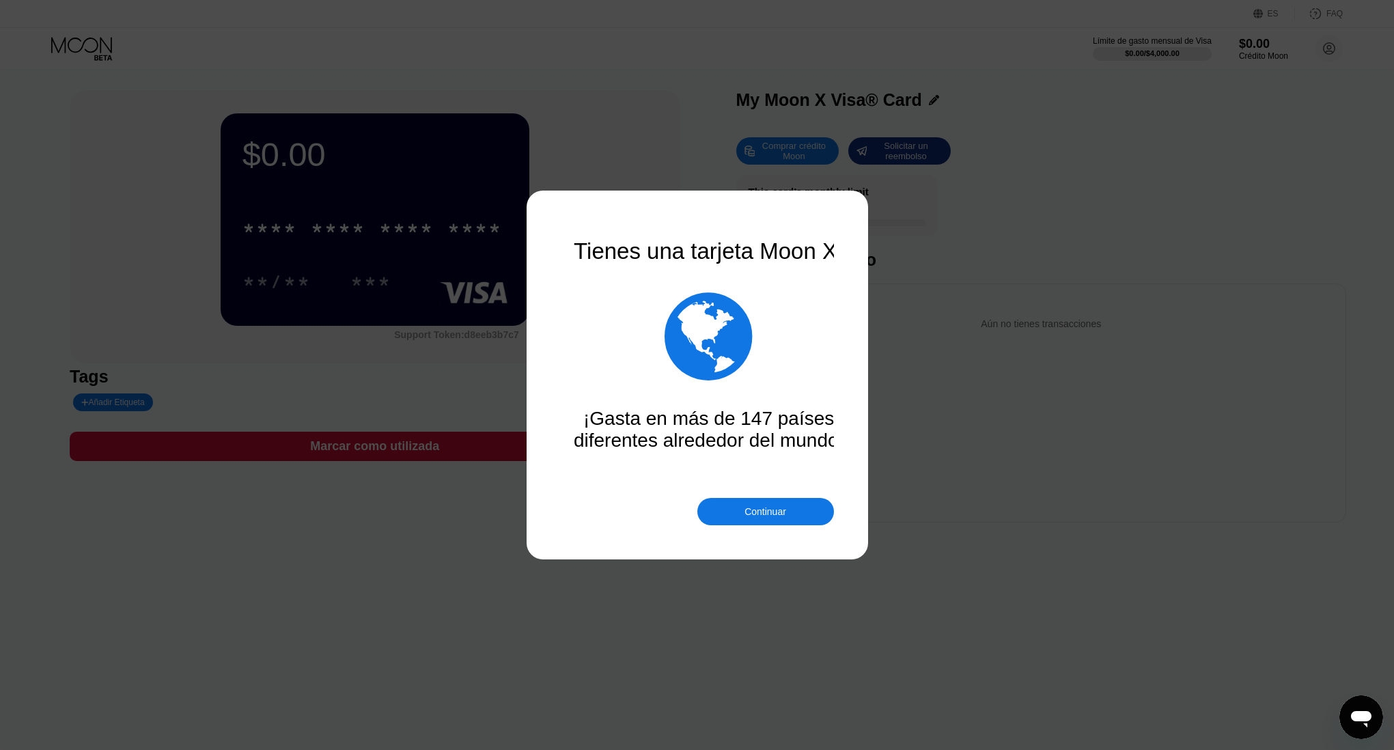
drag, startPoint x: 794, startPoint y: 414, endPoint x: 589, endPoint y: 398, distance: 205.6
click at [591, 398] on div "Tienes una tarjeta Moon X!  ¡Gasta en más de 147 países diferentes alrededor d…" at bounding box center [708, 344] width 273 height 213
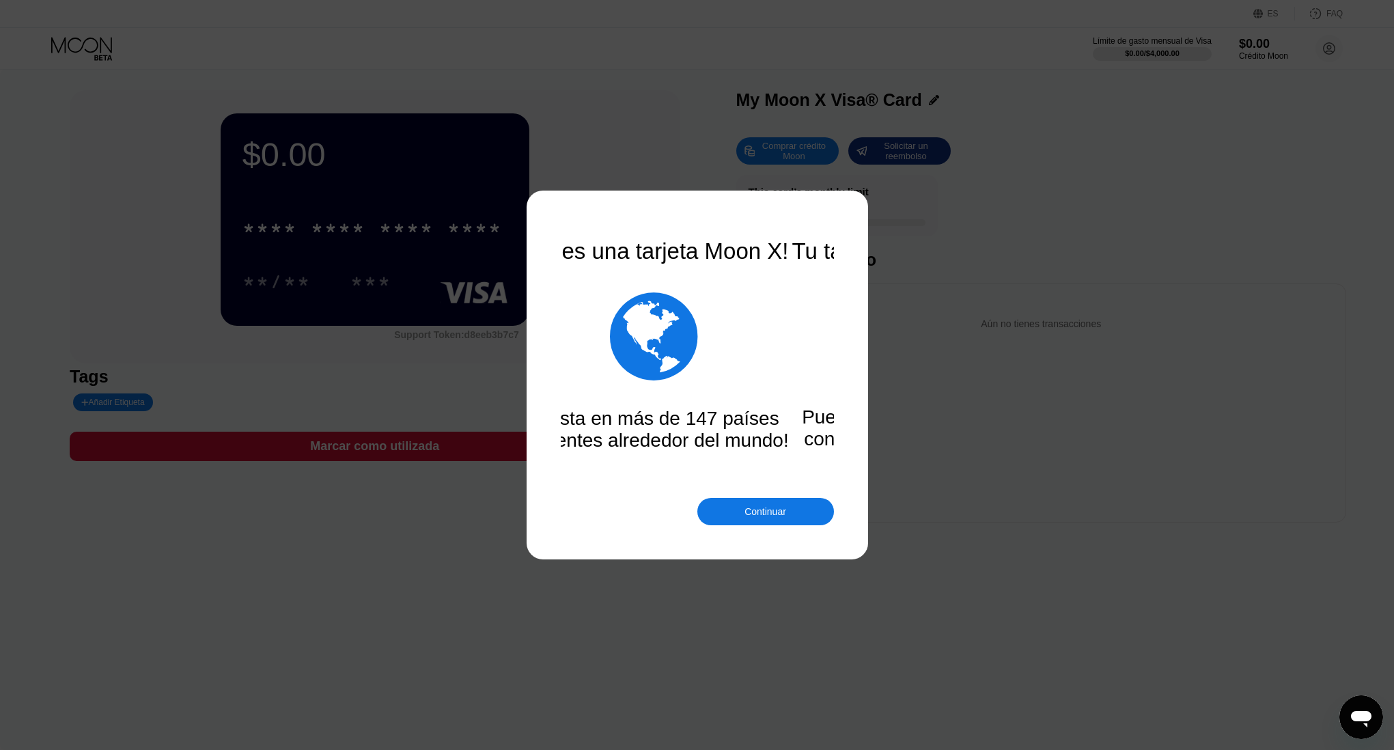
drag, startPoint x: 781, startPoint y: 301, endPoint x: 832, endPoint y: 309, distance: 51.1
click at [832, 309] on div "Tienes una tarjeta Moon X!  ¡Gasta en más de 147 países diferentes alrededor d…" at bounding box center [697, 374] width 273 height 273
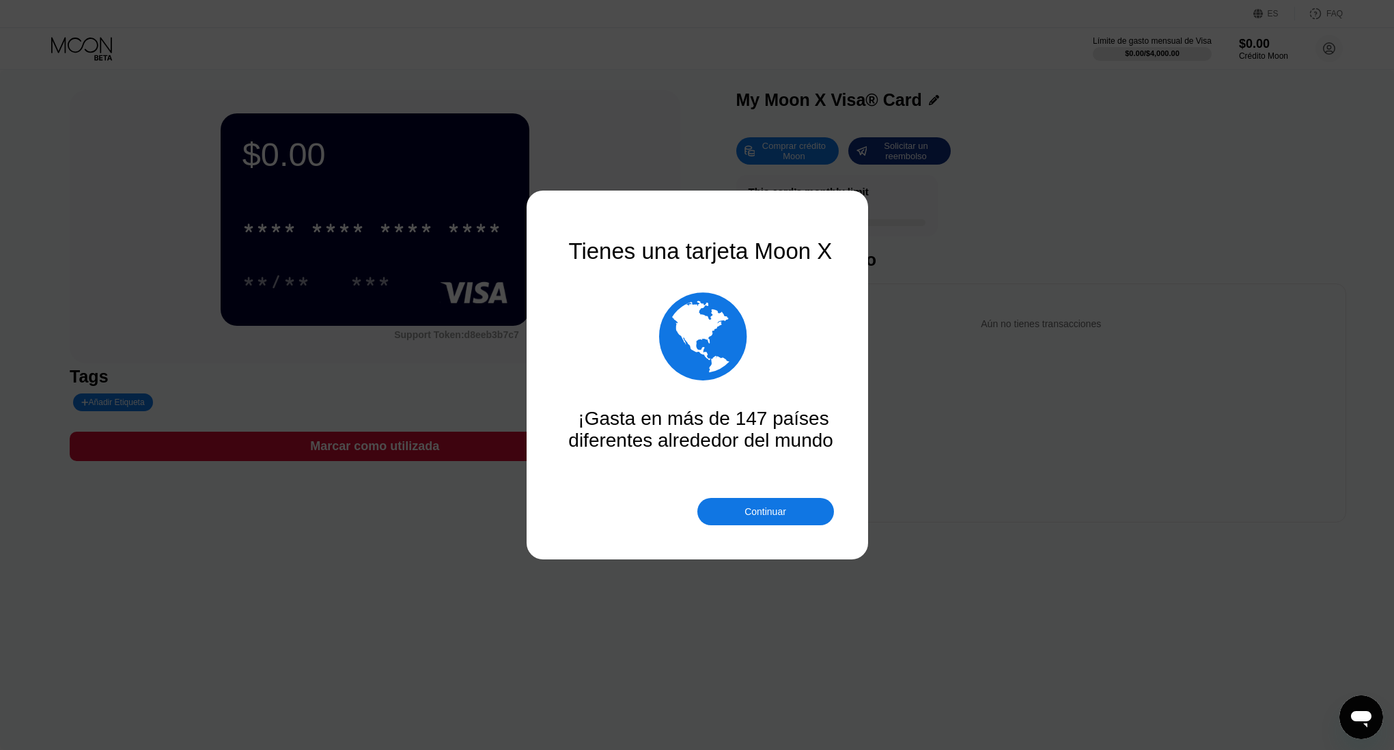
drag, startPoint x: 691, startPoint y: 311, endPoint x: 607, endPoint y: 309, distance: 83.3
click at [636, 310] on div "" at bounding box center [703, 336] width 273 height 102
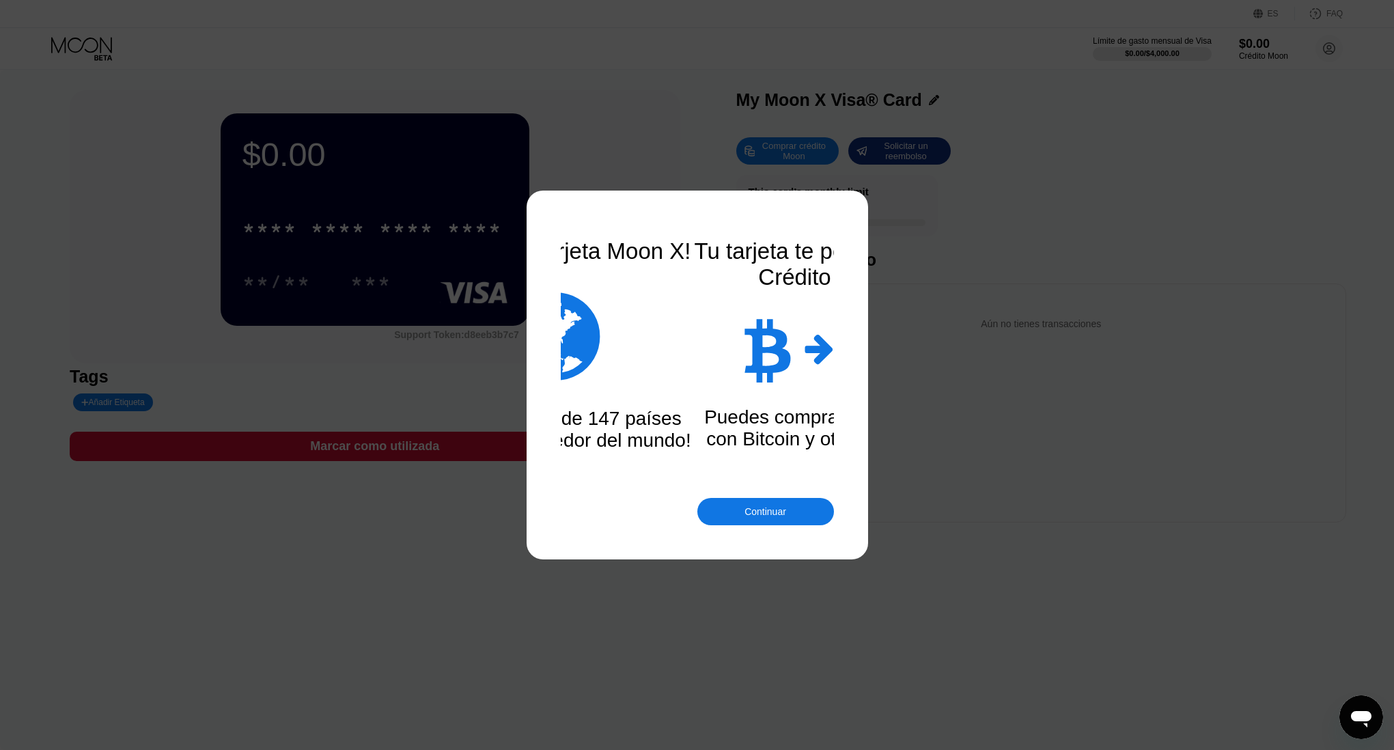
drag, startPoint x: 706, startPoint y: 309, endPoint x: 462, endPoint y: 324, distance: 245.0
click at [432, 322] on div "Tienes una tarjeta Moon X!  ¡Gasta en más de 147 países diferentes alrededor d…" at bounding box center [697, 375] width 1394 height 750
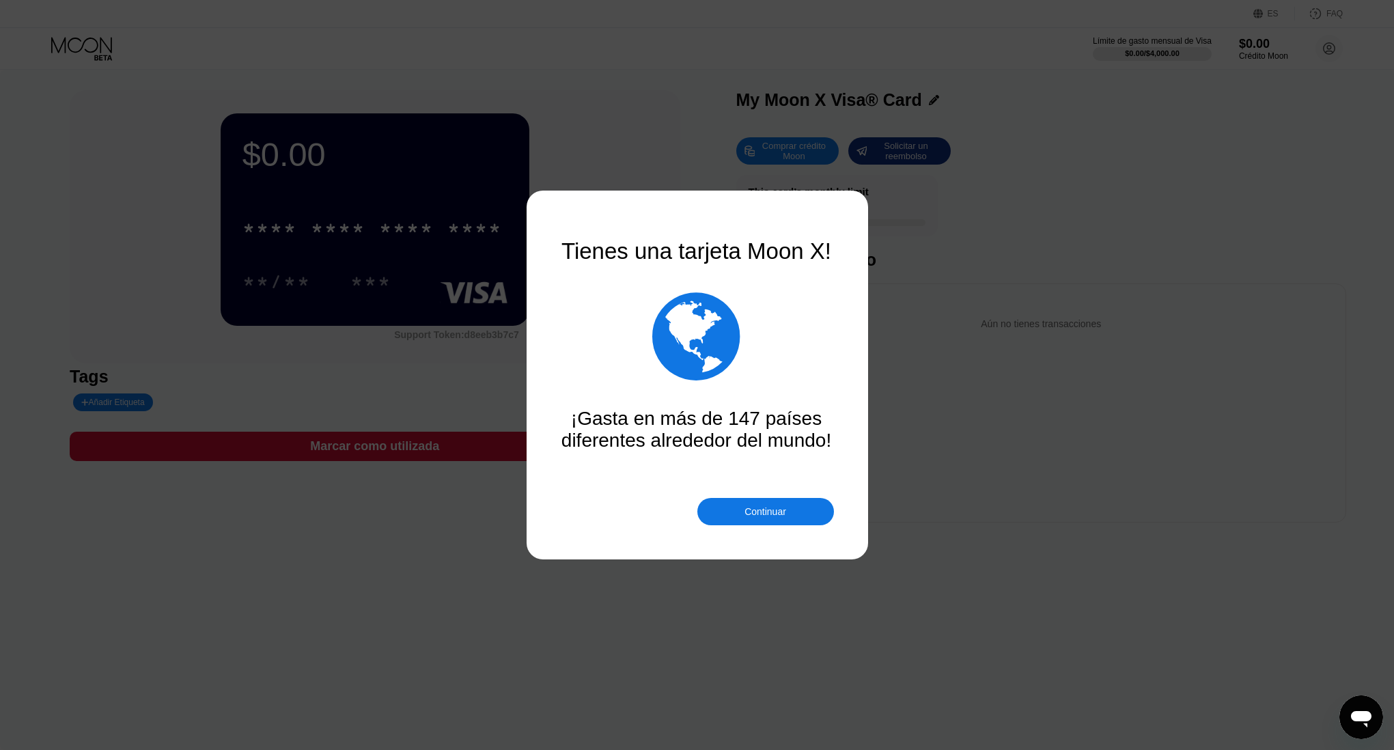
drag, startPoint x: 695, startPoint y: 343, endPoint x: 557, endPoint y: 341, distance: 138.7
click at [577, 342] on div "Tienes una tarjeta Moon X!  ¡Gasta en más de 147 países diferentes alrededor d…" at bounding box center [697, 374] width 273 height 273
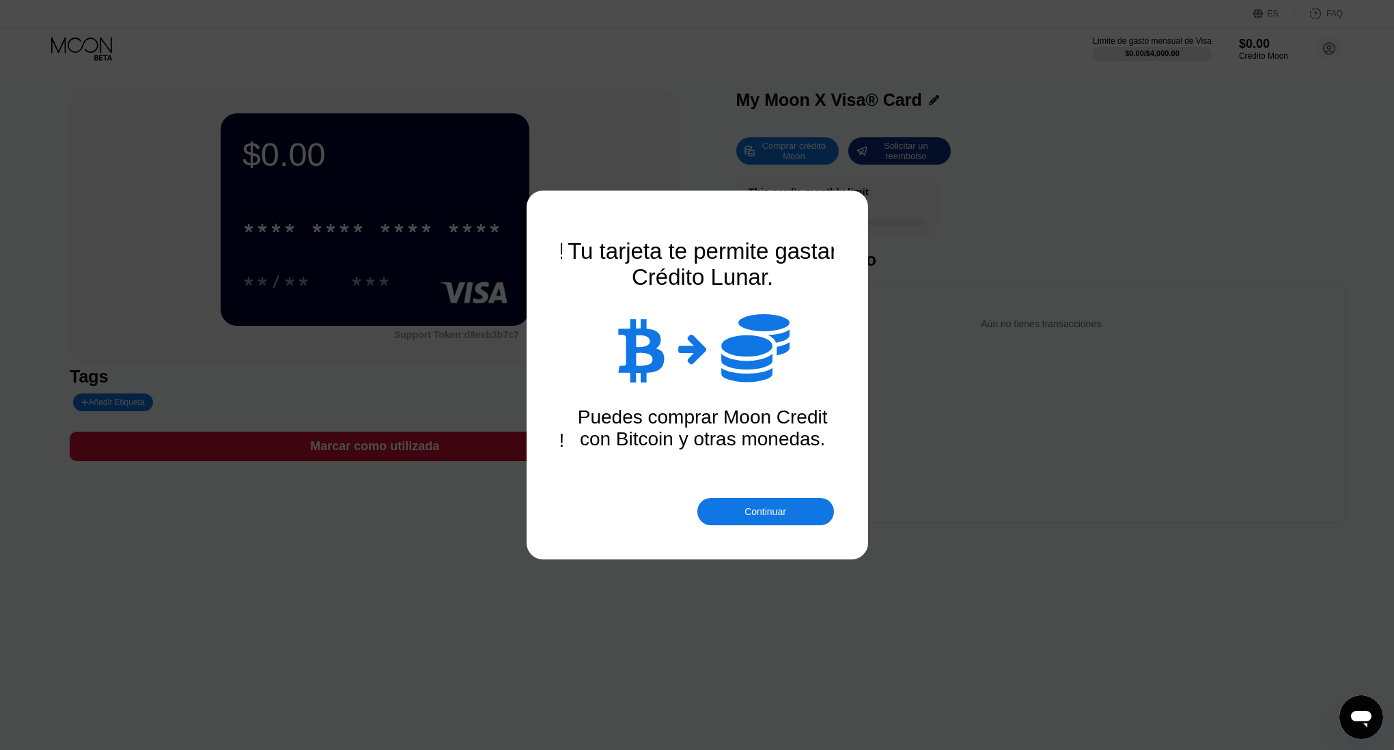
click at [754, 513] on div "Continuar" at bounding box center [766, 511] width 42 height 11
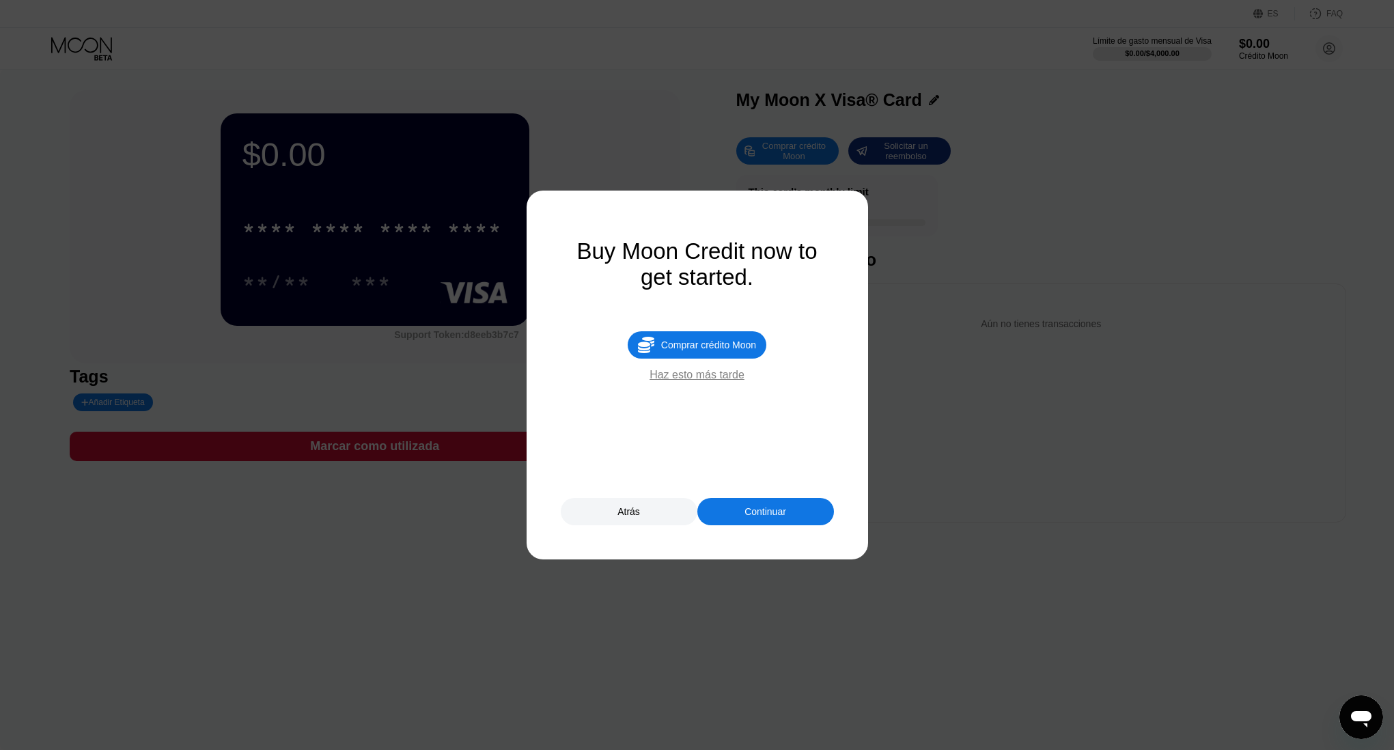
click at [753, 501] on div "Continuar" at bounding box center [765, 511] width 137 height 27
click at [928, 505] on div at bounding box center [702, 375] width 1404 height 750
click at [712, 346] on div "Comprar crédito Moon" at bounding box center [708, 344] width 95 height 11
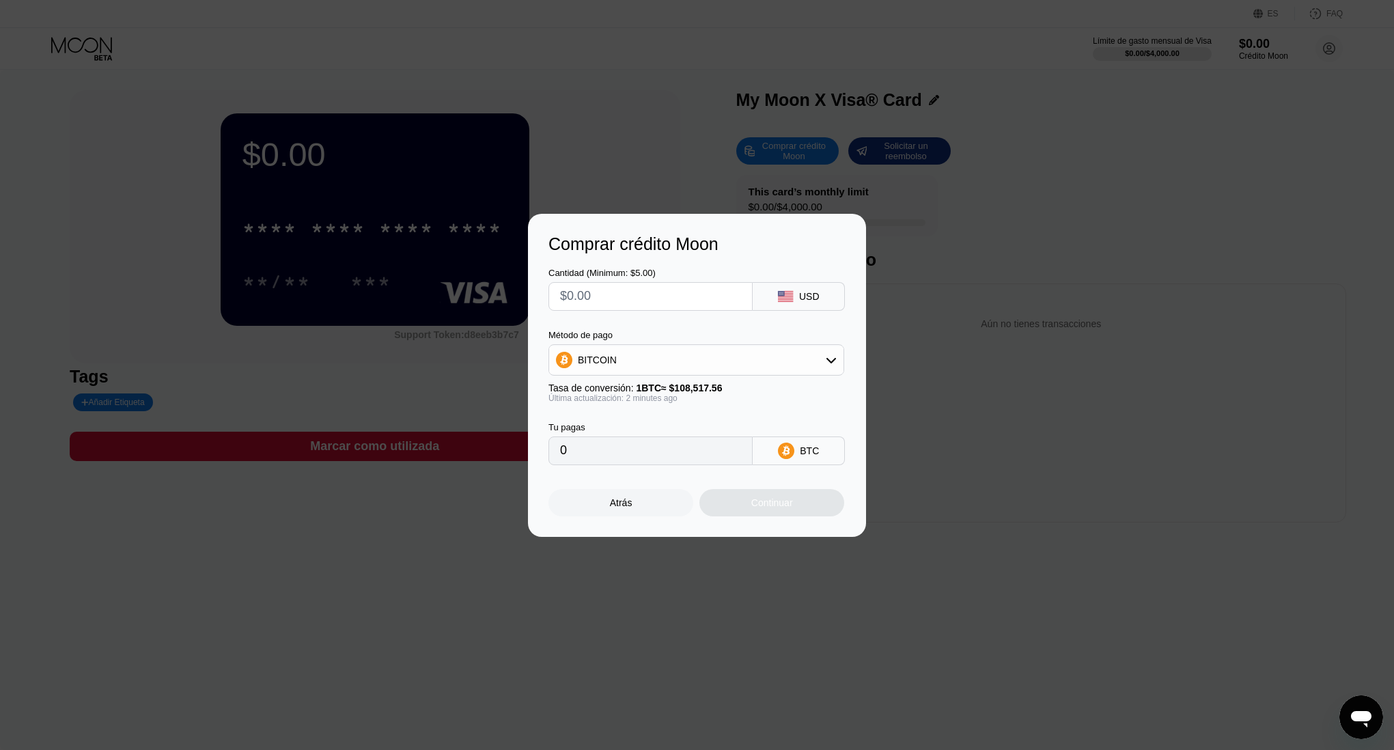
click at [740, 363] on div "BITCOIN" at bounding box center [696, 359] width 294 height 27
click at [689, 417] on div "USDT on TRON" at bounding box center [697, 427] width 288 height 27
type input "0.00"
click at [613, 459] on input "0.00" at bounding box center [650, 450] width 181 height 27
drag, startPoint x: 602, startPoint y: 311, endPoint x: 602, endPoint y: 299, distance: 11.6
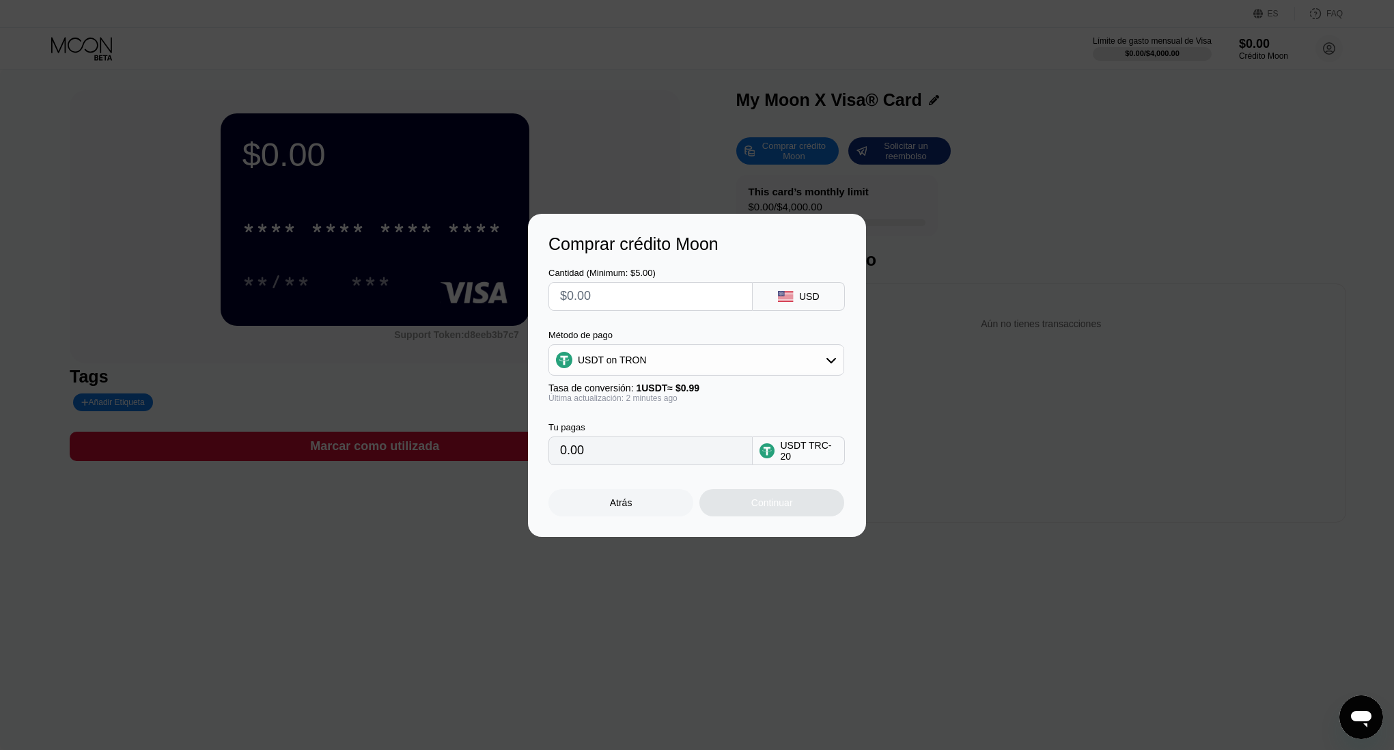
click at [602, 310] on div "Cantidad (Minimum: $5.00) USD Método de pago USDT on TRON Tasa de conversión: 1…" at bounding box center [697, 359] width 297 height 211
click at [602, 299] on input "text" at bounding box center [650, 296] width 181 height 27
type input "$1"
type input "1.01"
type input "$10"
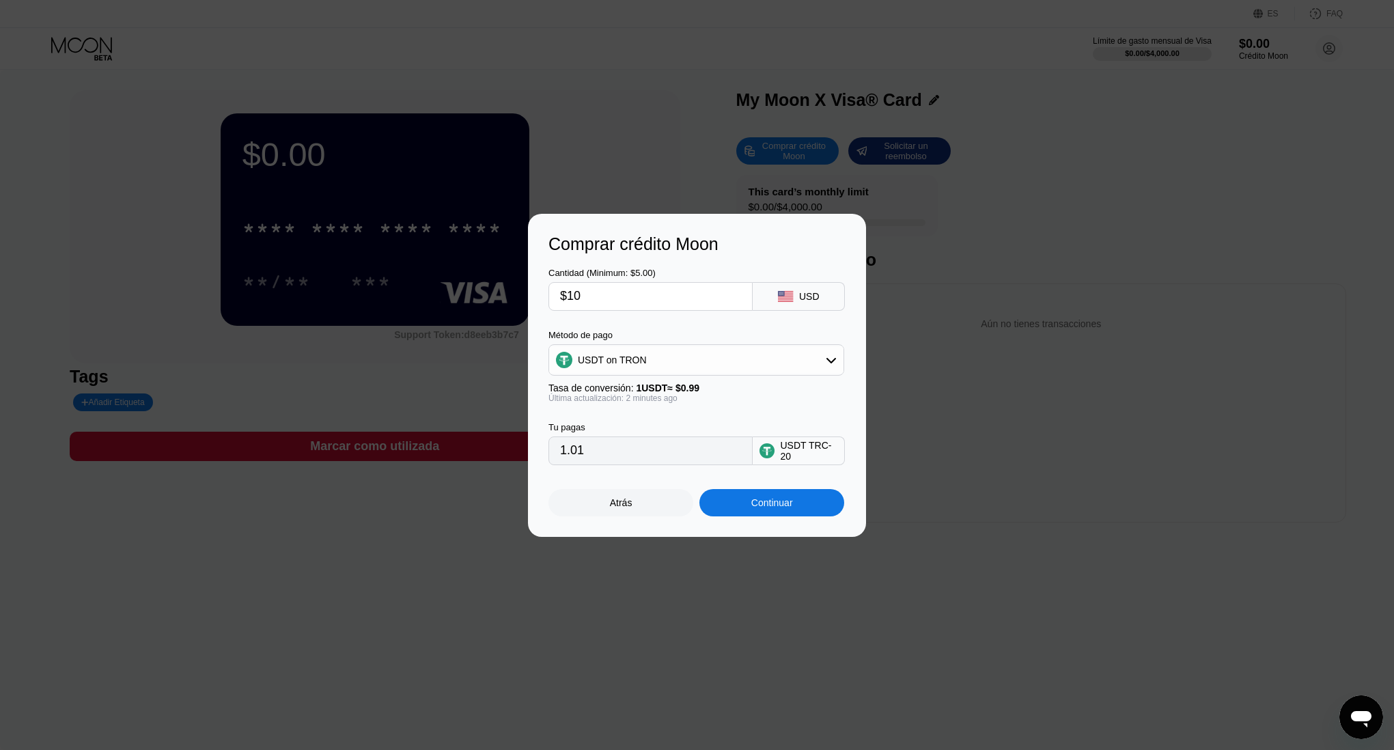
type input "10.10"
type input "$100"
type input "101.01"
type input "$10"
type input "10.10"
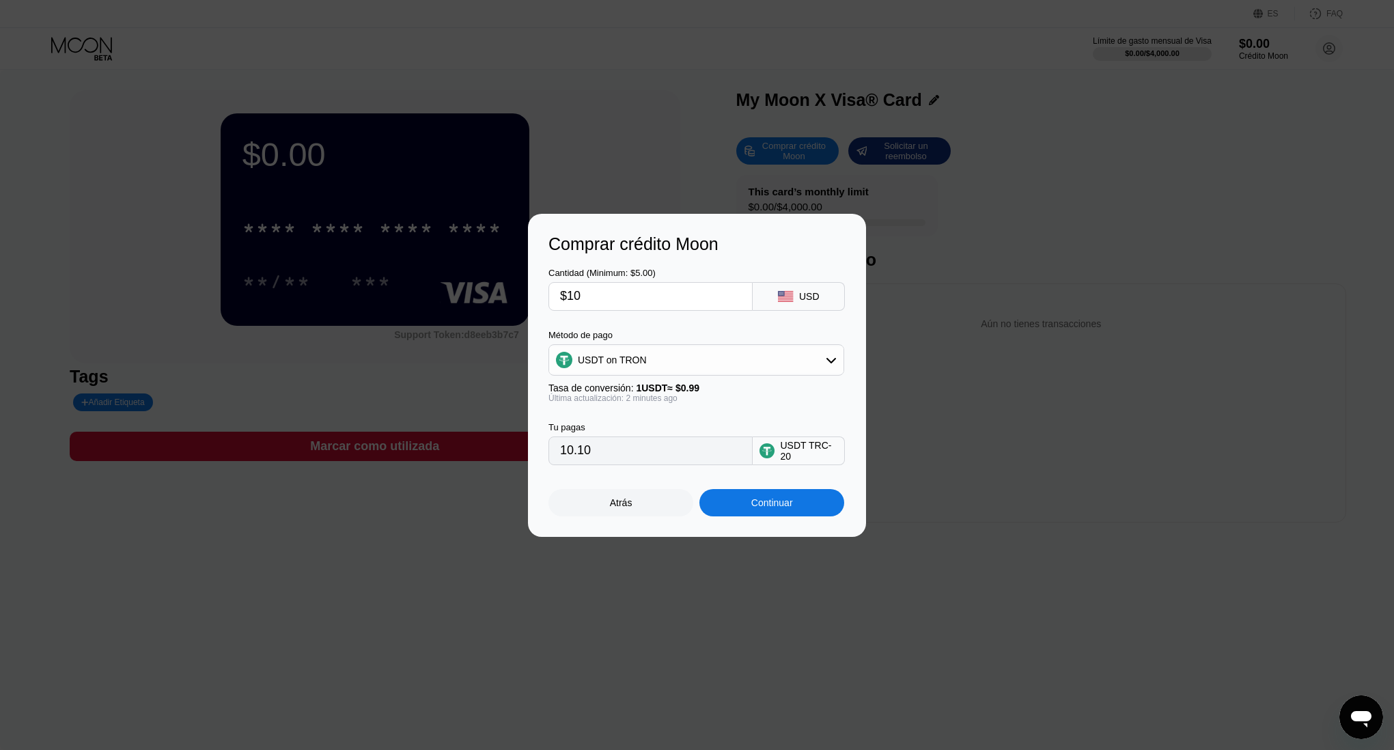
type input "$1"
type input "1.01"
type input "0.00"
type input "$1"
type input "1.01"
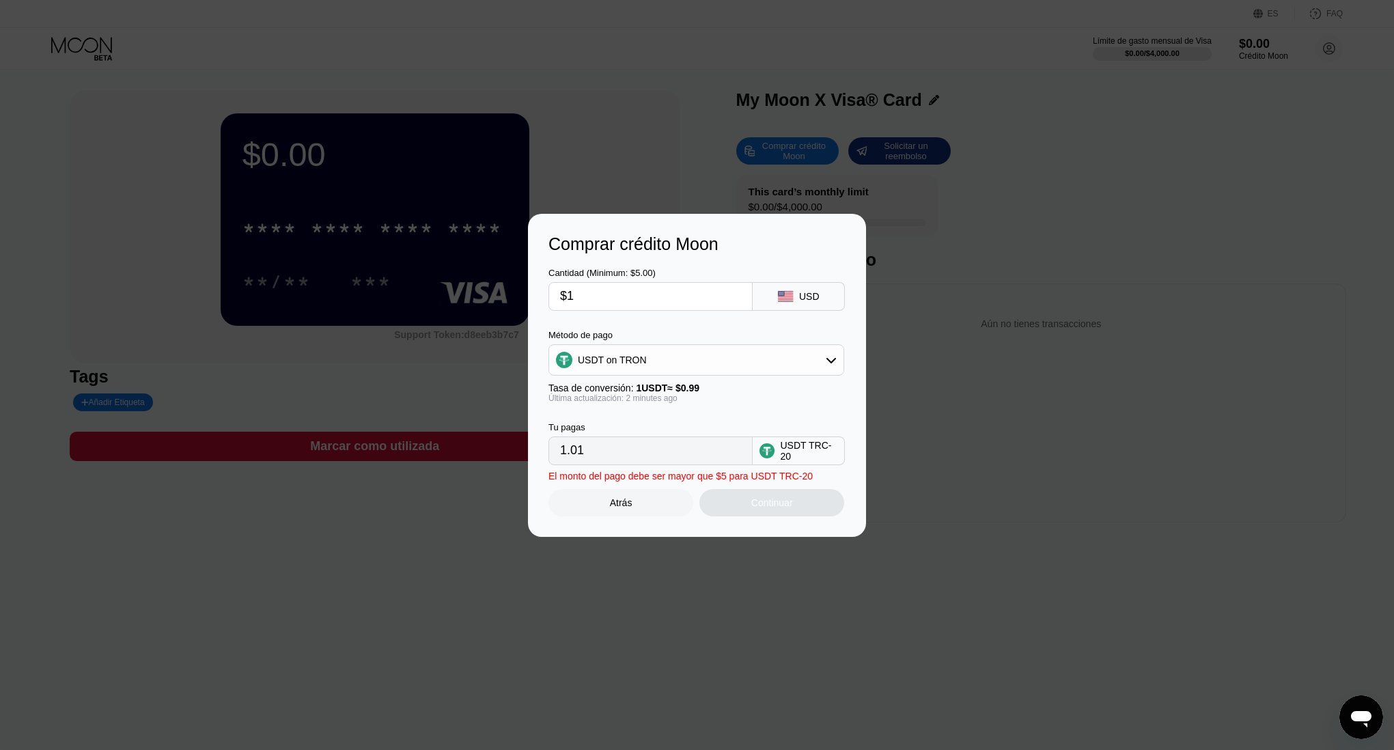
type input "$10"
type input "10.10"
type input "$100"
type input "101.01"
type input "$1000"
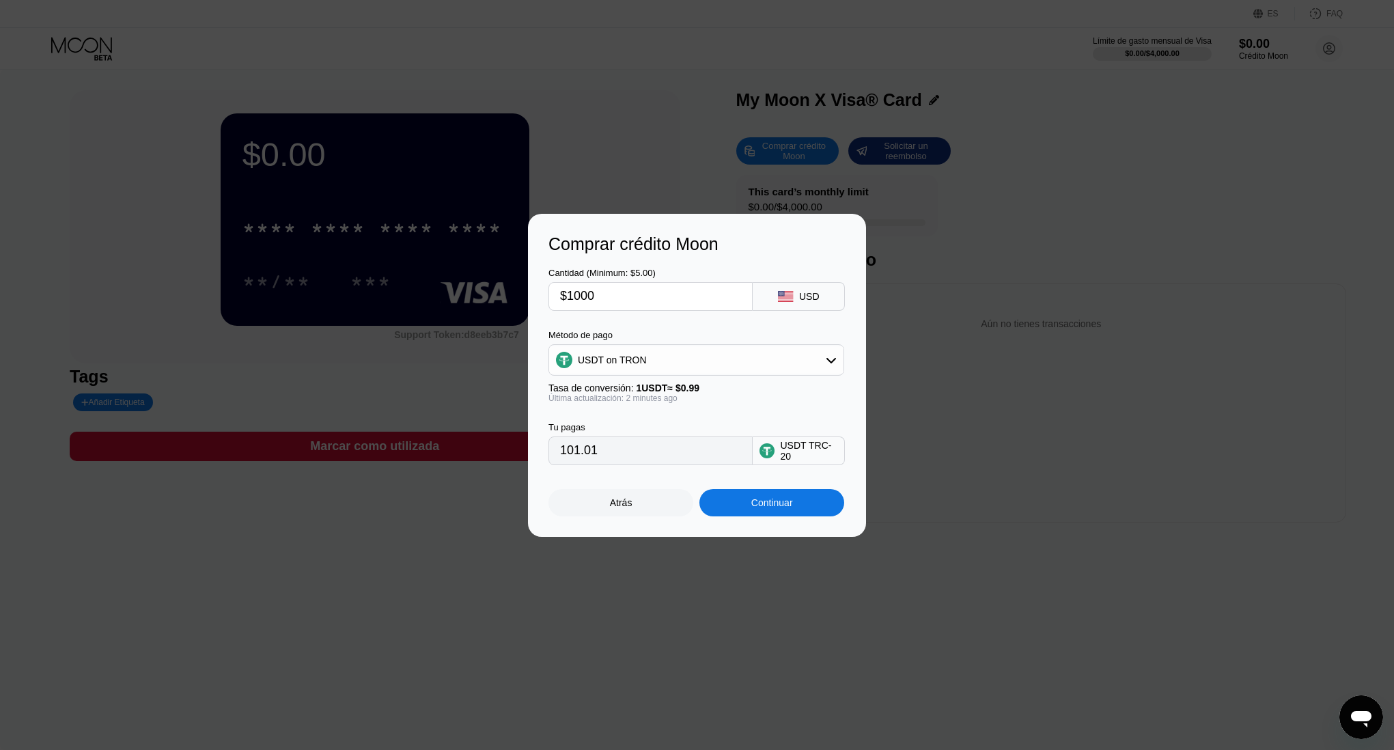
type input "1010.10"
type input "$1000"
click at [810, 453] on div "USDT TRC-20" at bounding box center [808, 451] width 57 height 22
click at [948, 278] on div "Comprar crédito Moon Cantidad (Minimum: $5.00) $1000 USD Método de pago USDT on…" at bounding box center [697, 375] width 1394 height 323
click at [694, 365] on div "USDT on TRON" at bounding box center [696, 359] width 294 height 27
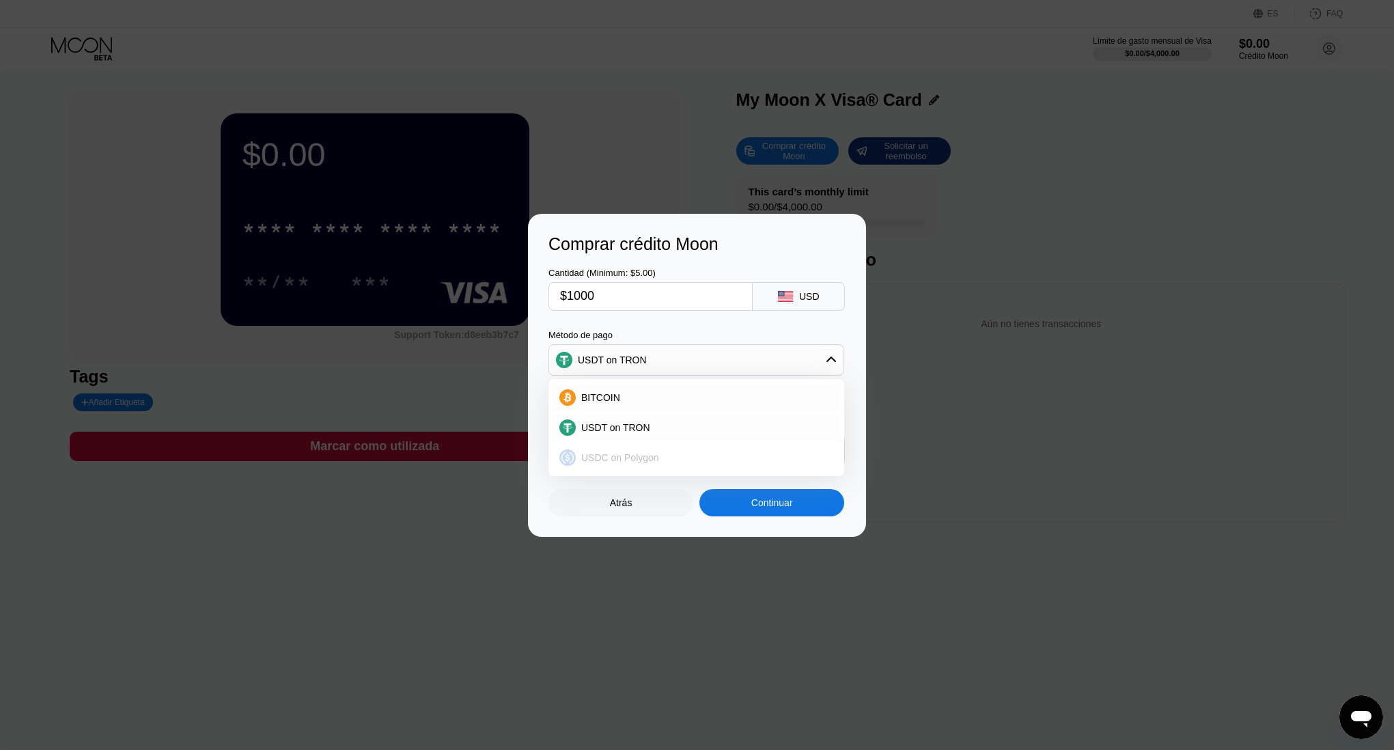
click at [624, 449] on div "USDC on Polygon" at bounding box center [697, 457] width 288 height 27
type input "1000.00000000"
click at [618, 311] on div "Cantidad (Minimum: $5.00) $1000 USD Método de pago USDC on Polygon Tasa de conv…" at bounding box center [697, 359] width 297 height 211
click at [619, 292] on input "$1000" at bounding box center [650, 296] width 181 height 27
click at [674, 445] on input "1000.00000000" at bounding box center [650, 450] width 181 height 27
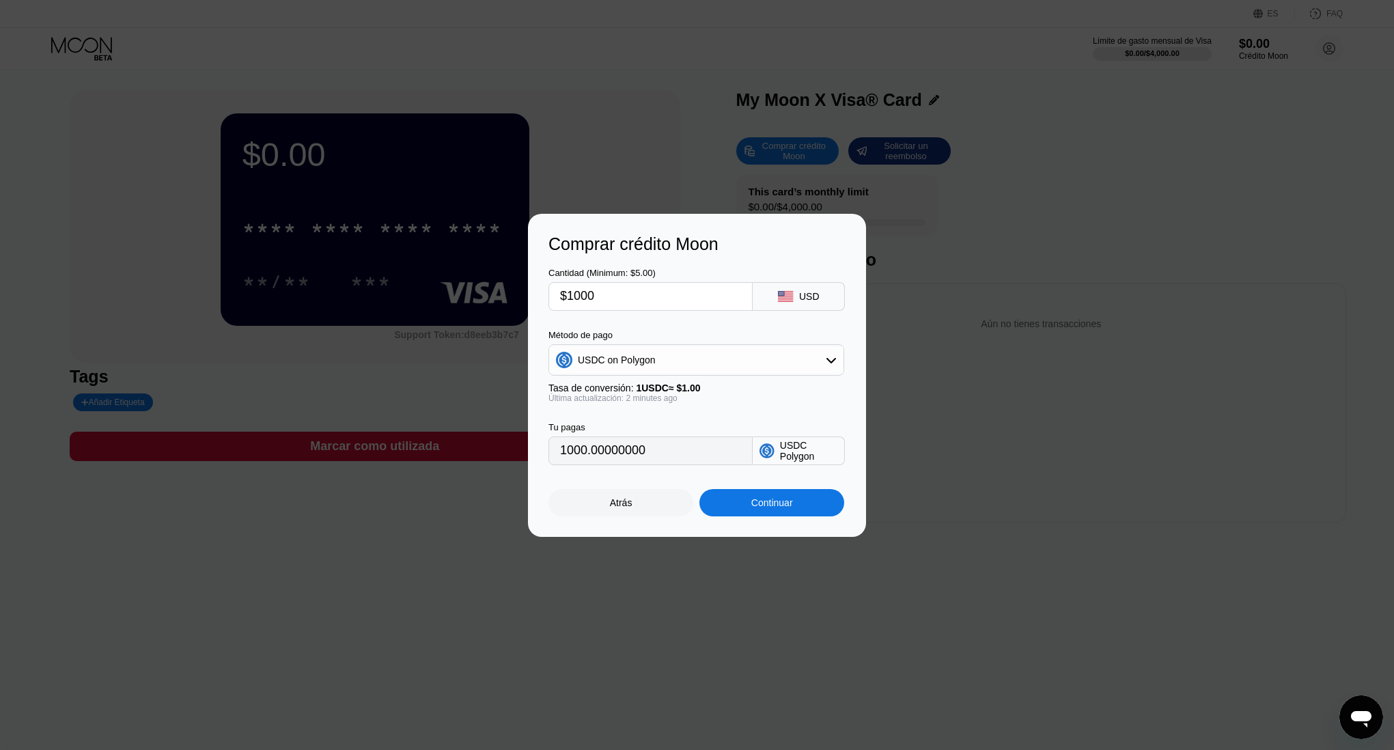
click at [902, 237] on div "Comprar crédito Moon Cantidad (Minimum: $5.00) $1000 USD Método de pago USDC on…" at bounding box center [697, 375] width 1394 height 323
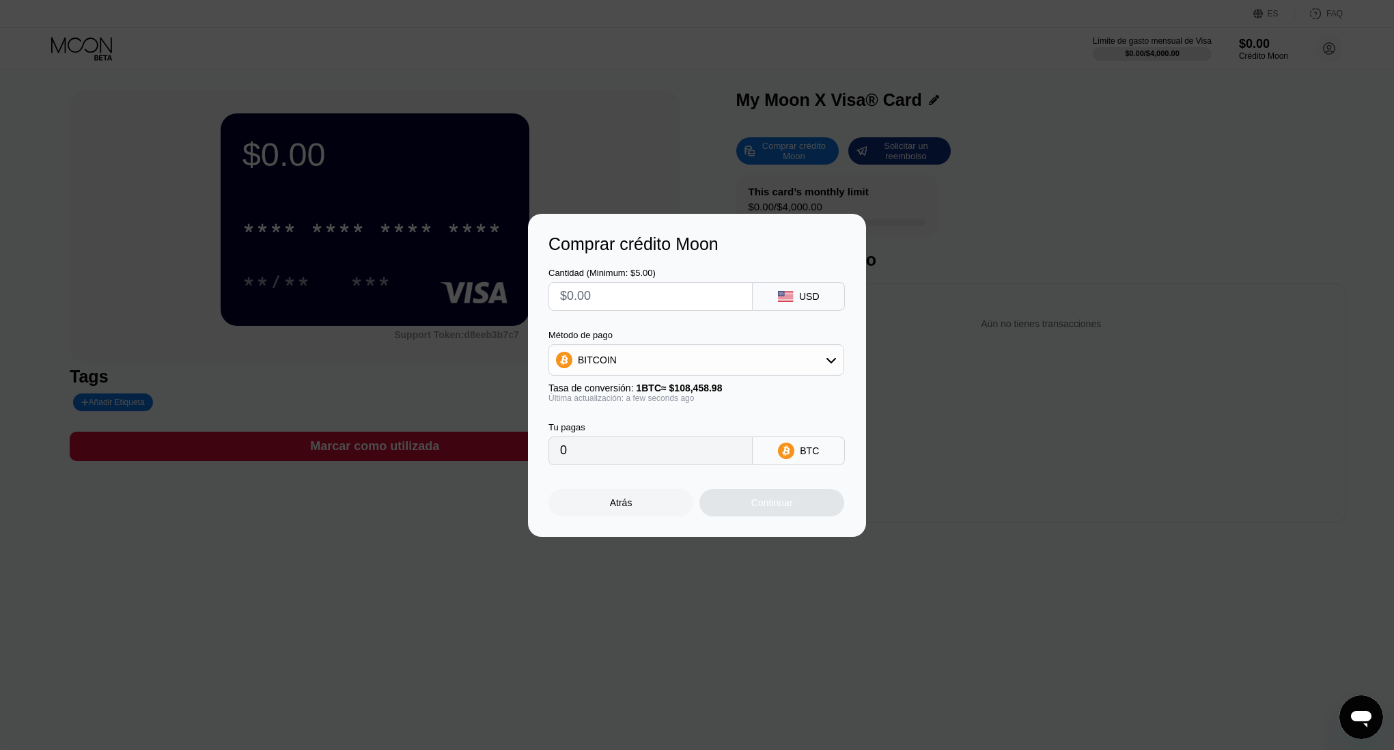
click at [617, 508] on div "Atrás" at bounding box center [621, 502] width 145 height 27
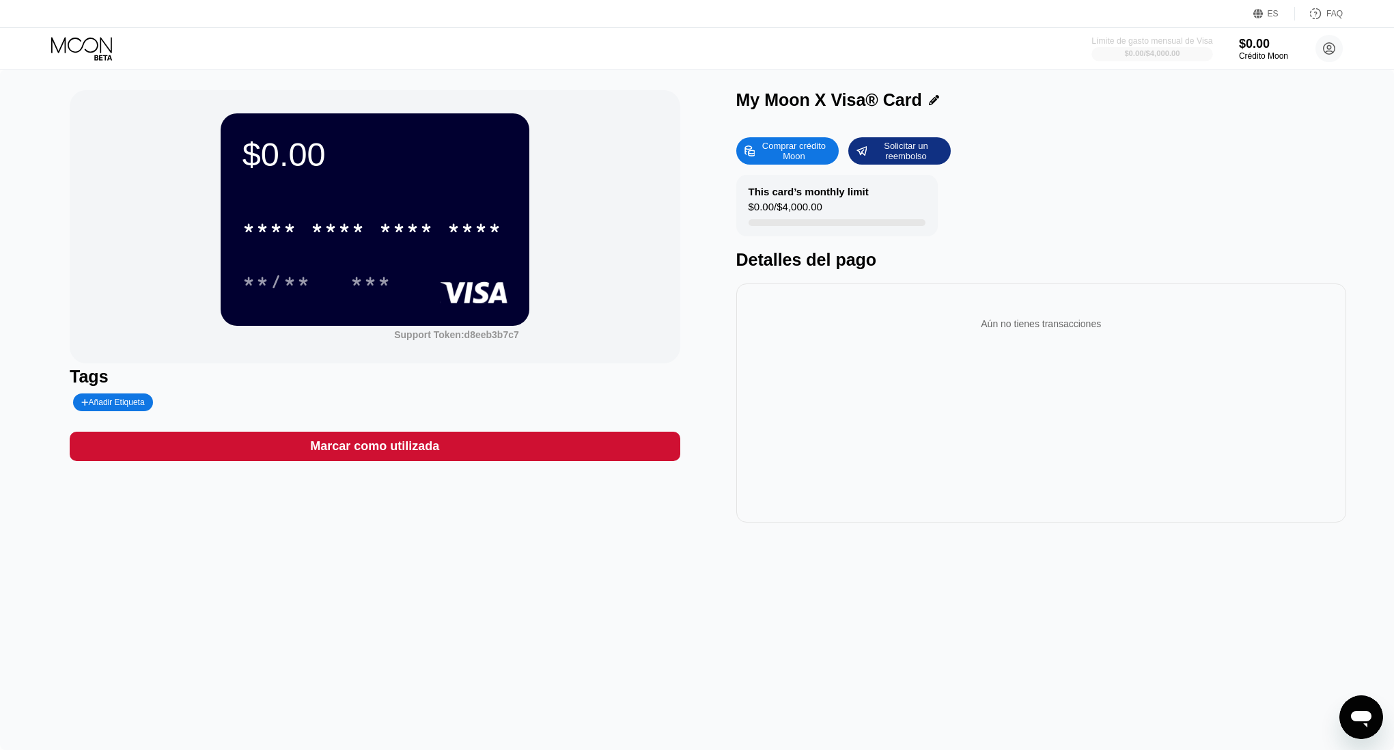
click at [1111, 48] on div at bounding box center [1152, 54] width 121 height 14
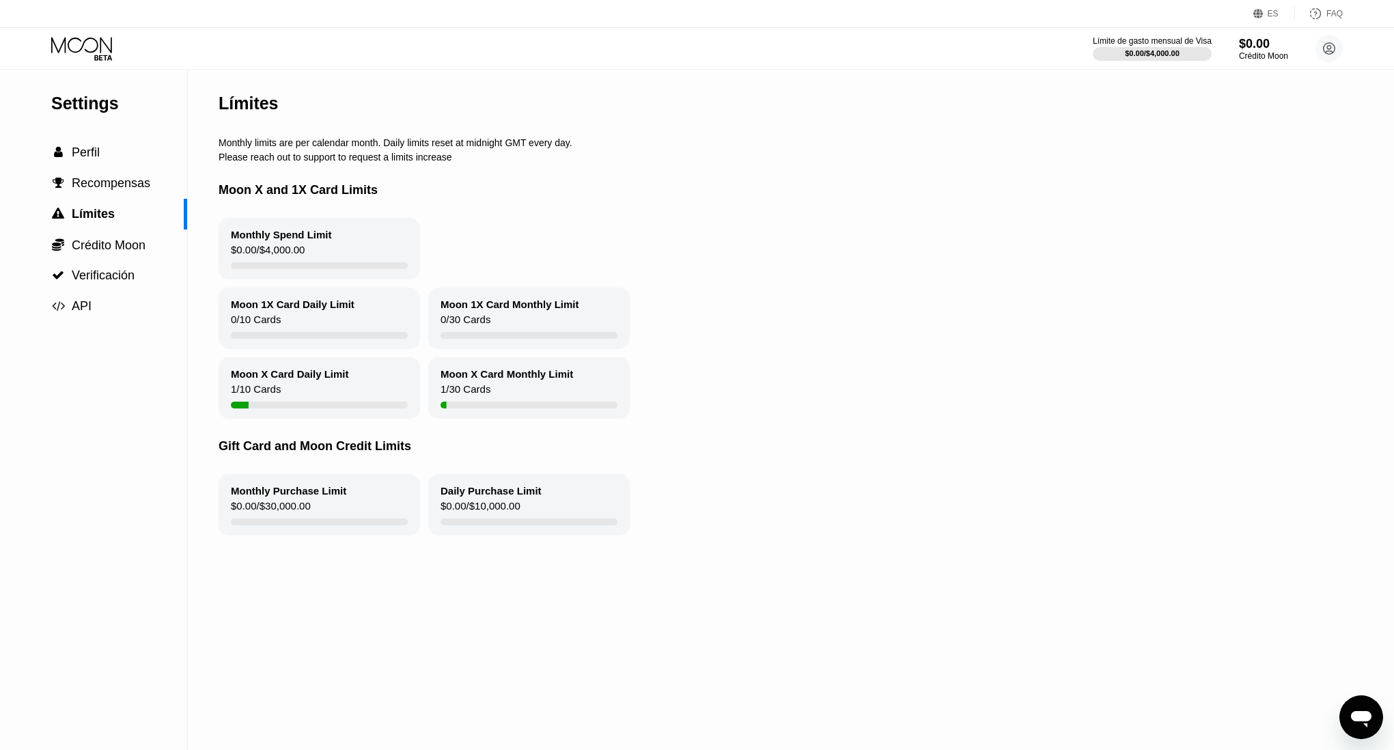
drag, startPoint x: 518, startPoint y: 383, endPoint x: 459, endPoint y: 374, distance: 59.3
click at [460, 374] on div "Moon X Card Monthly Limit 1 / 30 Cards" at bounding box center [529, 387] width 202 height 61
click at [92, 247] on span "Crédito Moon" at bounding box center [109, 245] width 74 height 14
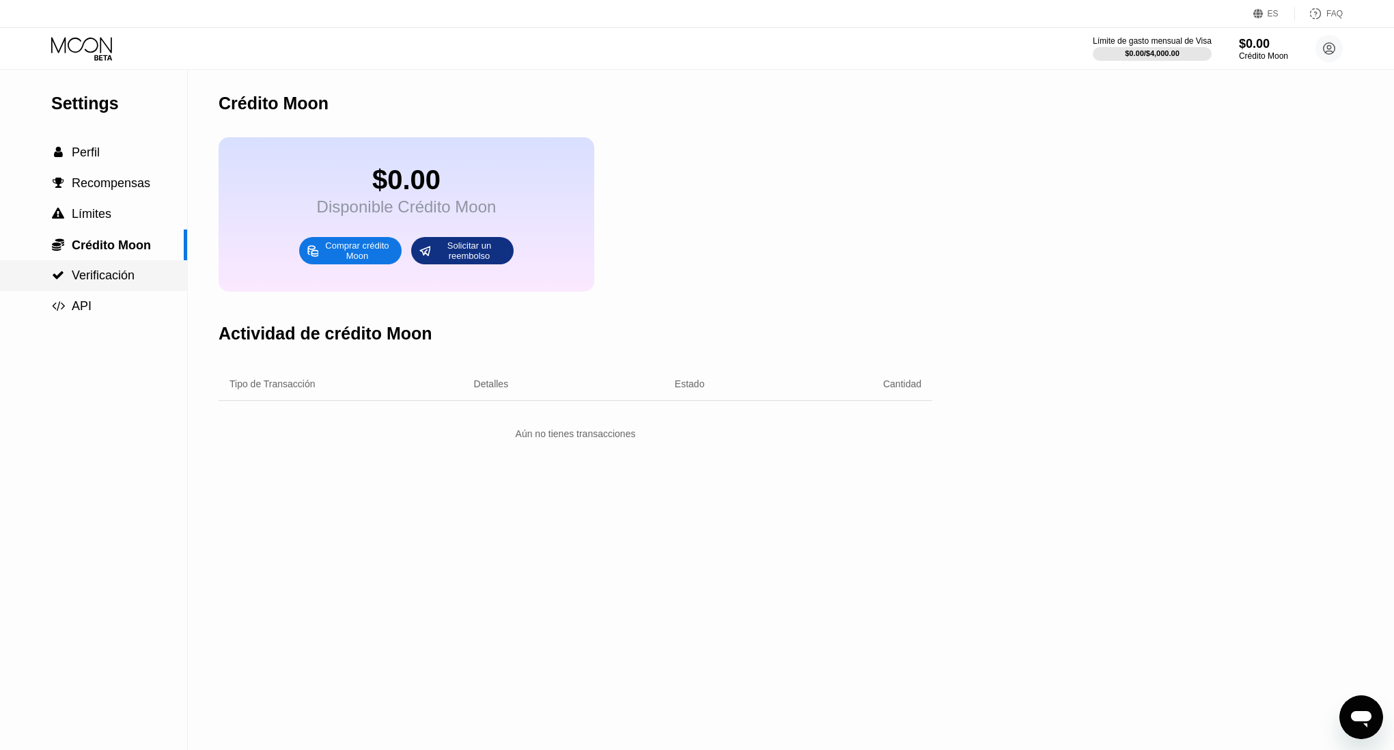
click at [93, 270] on span "Verificación" at bounding box center [103, 275] width 63 height 14
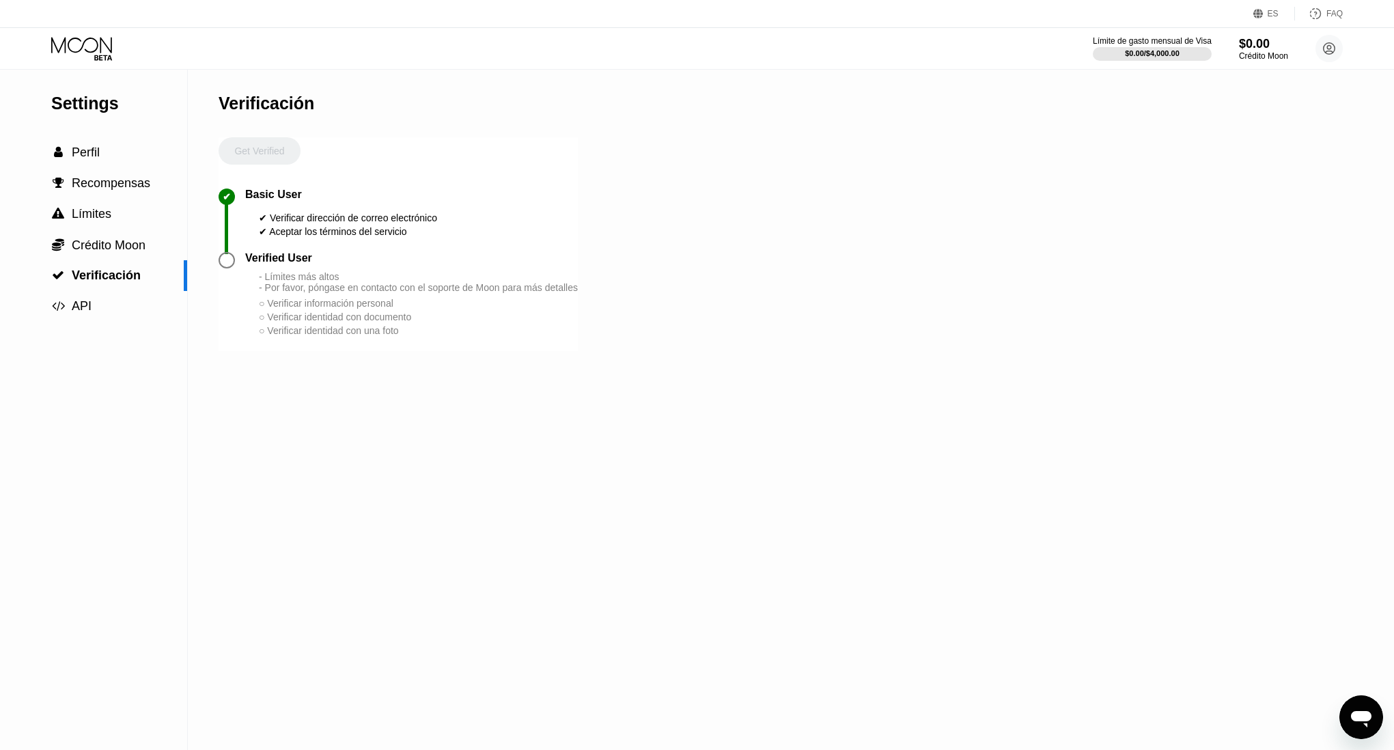
drag, startPoint x: 257, startPoint y: 276, endPoint x: 408, endPoint y: 314, distance: 155.6
click at [408, 314] on div "Verified User - Límites más altos - Por favor, póngase en contacto con el sopor…" at bounding box center [411, 294] width 333 height 85
drag, startPoint x: 369, startPoint y: 314, endPoint x: 238, endPoint y: 245, distance: 148.2
click at [238, 245] on div "Get Verified ✔ Basic User ✔ Verificar dirección de correo electrónico ✔ Aceptar…" at bounding box center [398, 244] width 359 height 214
click at [105, 158] on div " Perfil" at bounding box center [93, 152] width 187 height 14
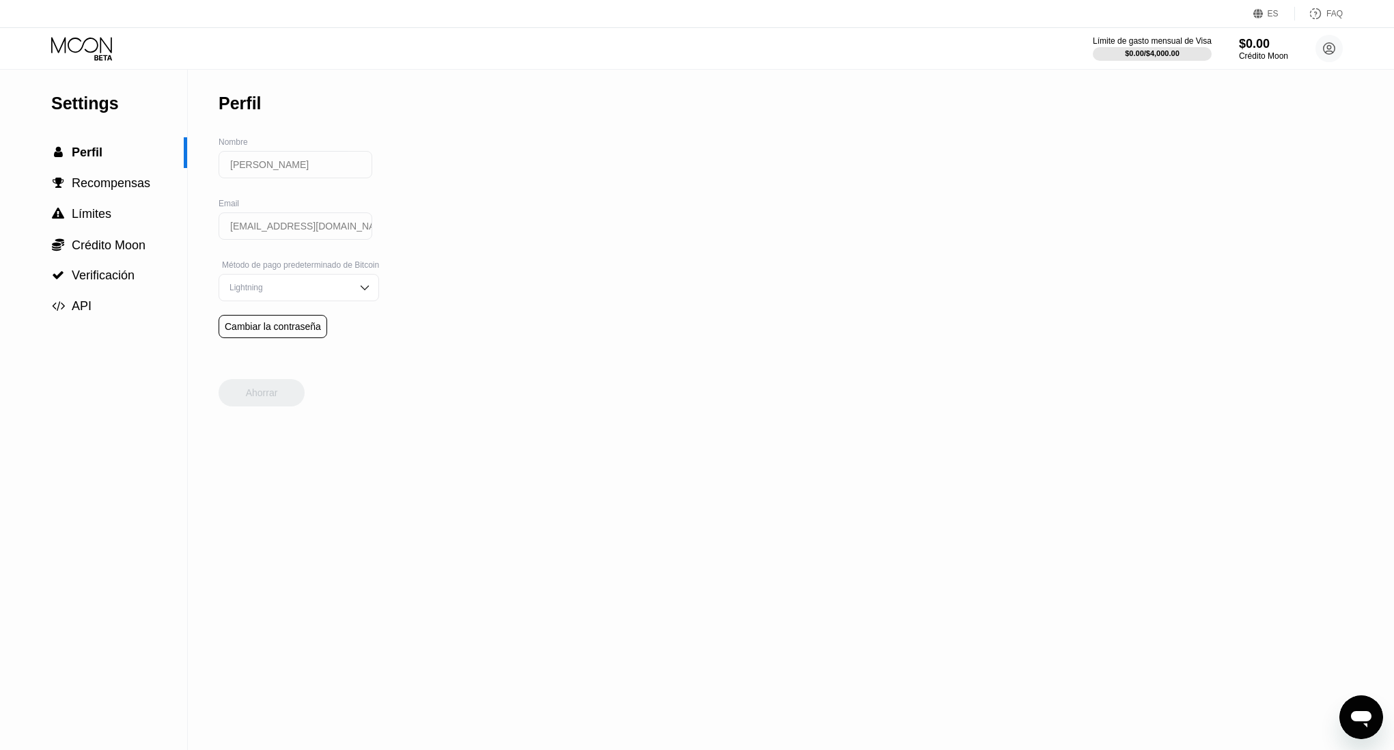
click at [94, 53] on icon at bounding box center [83, 49] width 64 height 24
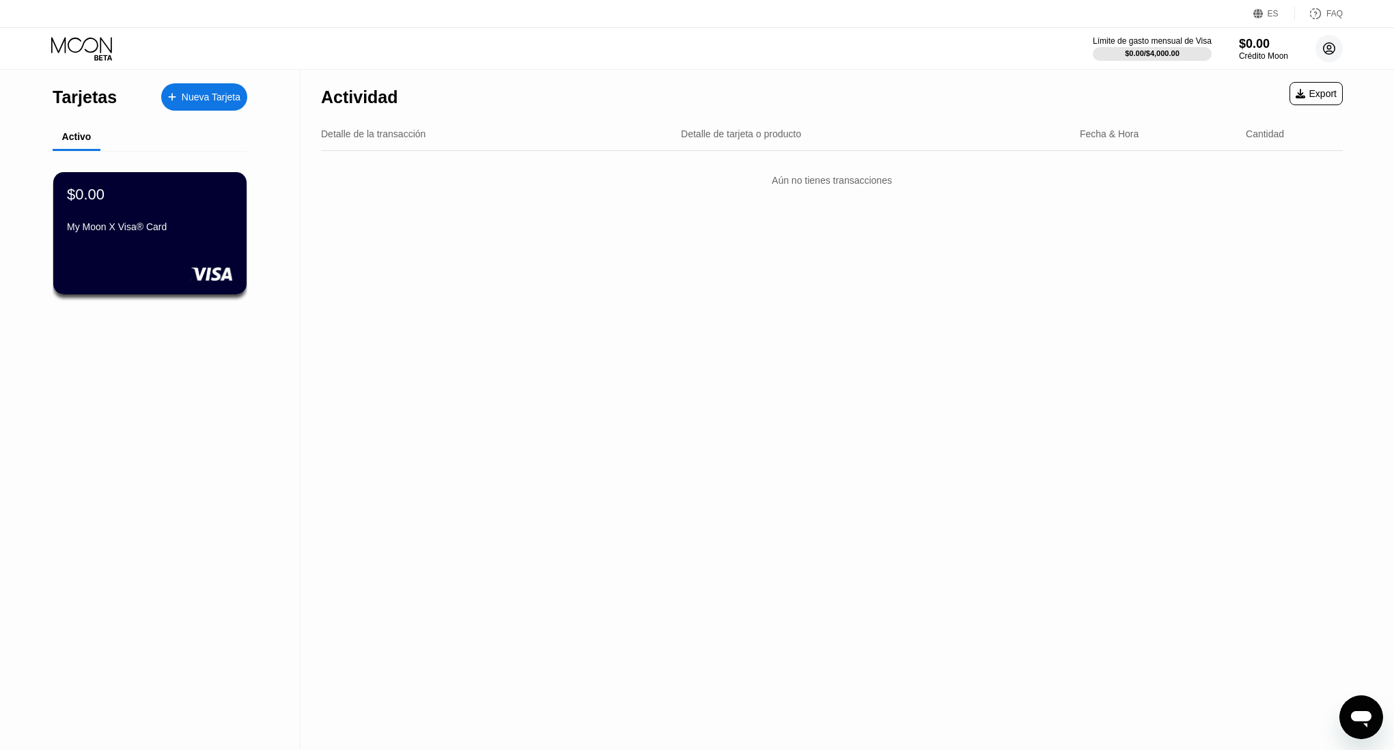
click at [1330, 46] on icon at bounding box center [1330, 49] width 8 height 8
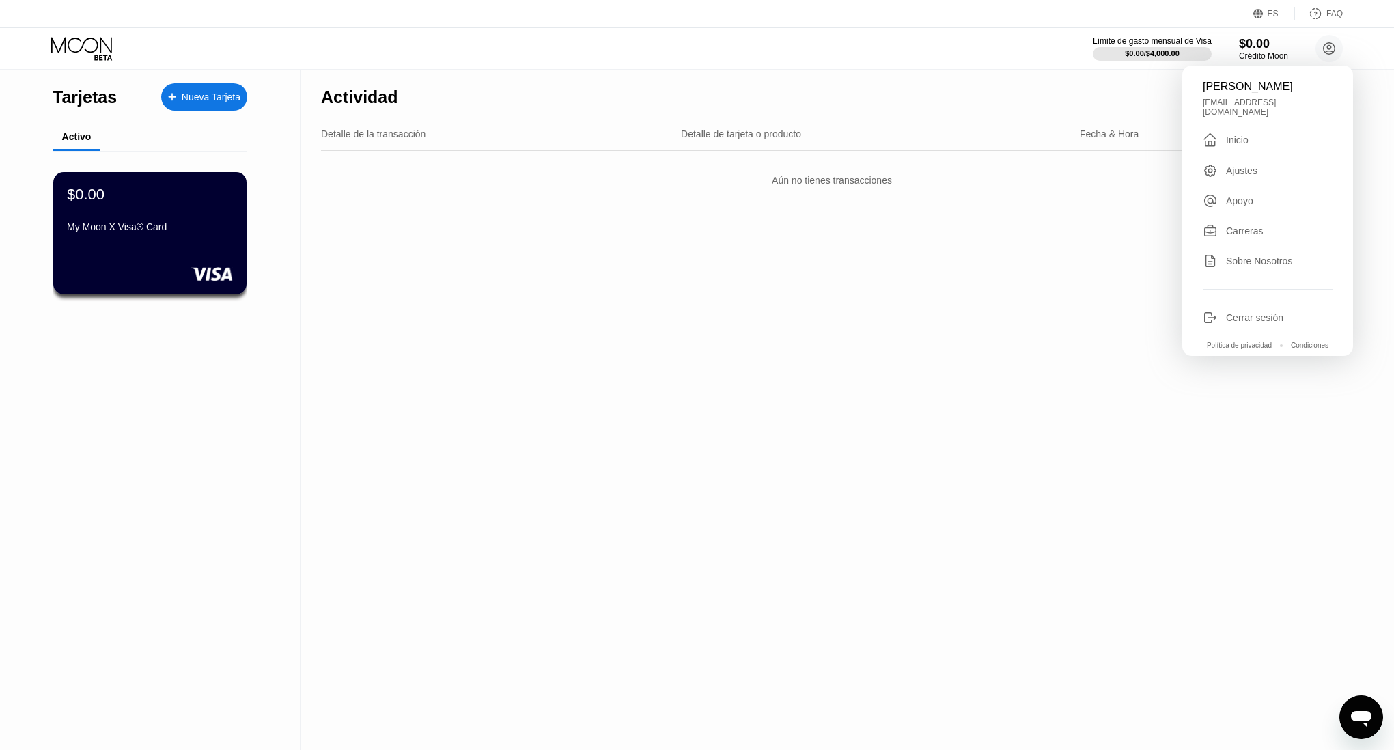
click at [949, 376] on div "Actividad Export Detalle de la transacción Detalle de tarjeta o producto Fecha …" at bounding box center [832, 410] width 1063 height 680
